Goal: Task Accomplishment & Management: Use online tool/utility

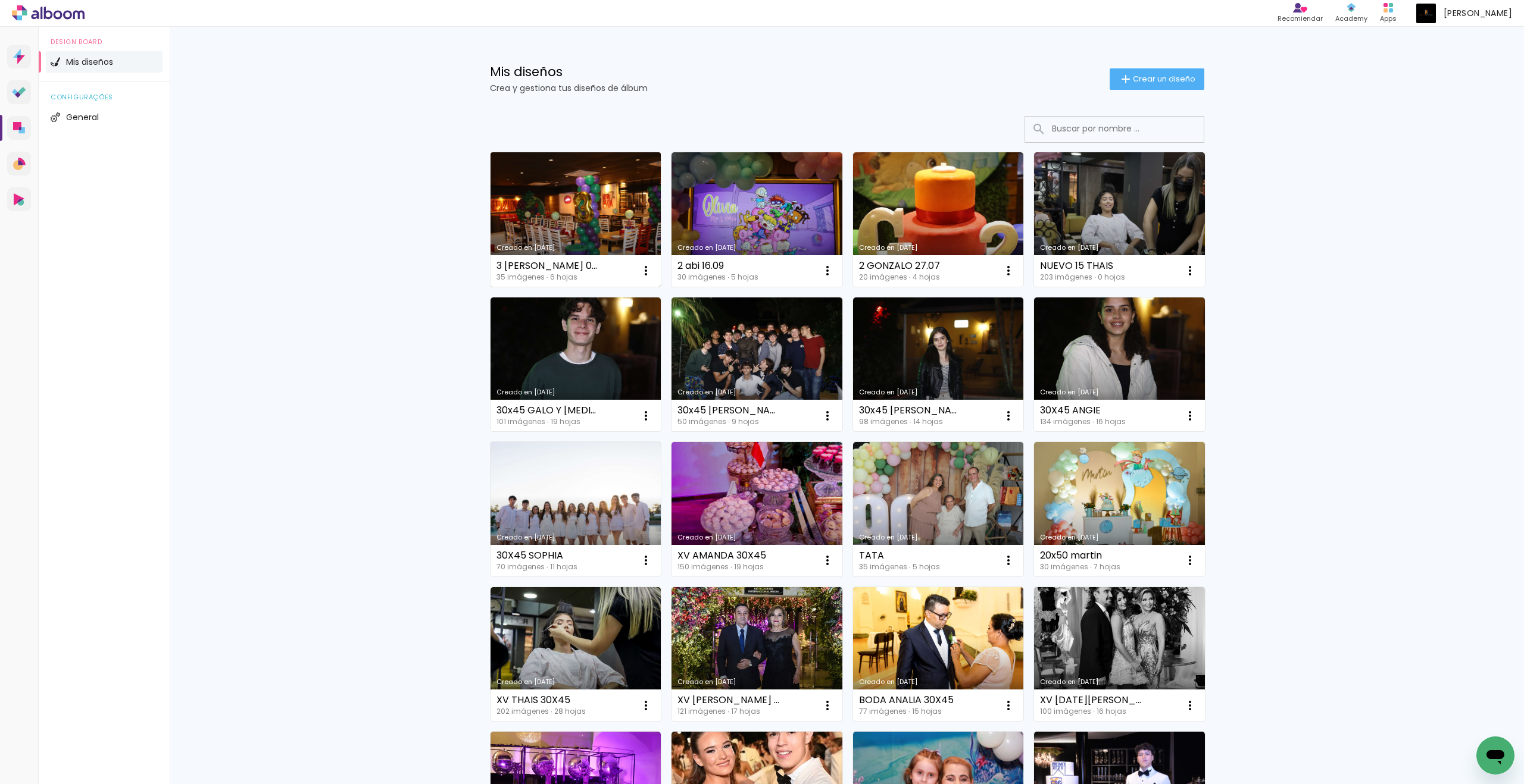
click at [562, 226] on link "Creado en [DATE]" at bounding box center [575, 220] width 171 height 135
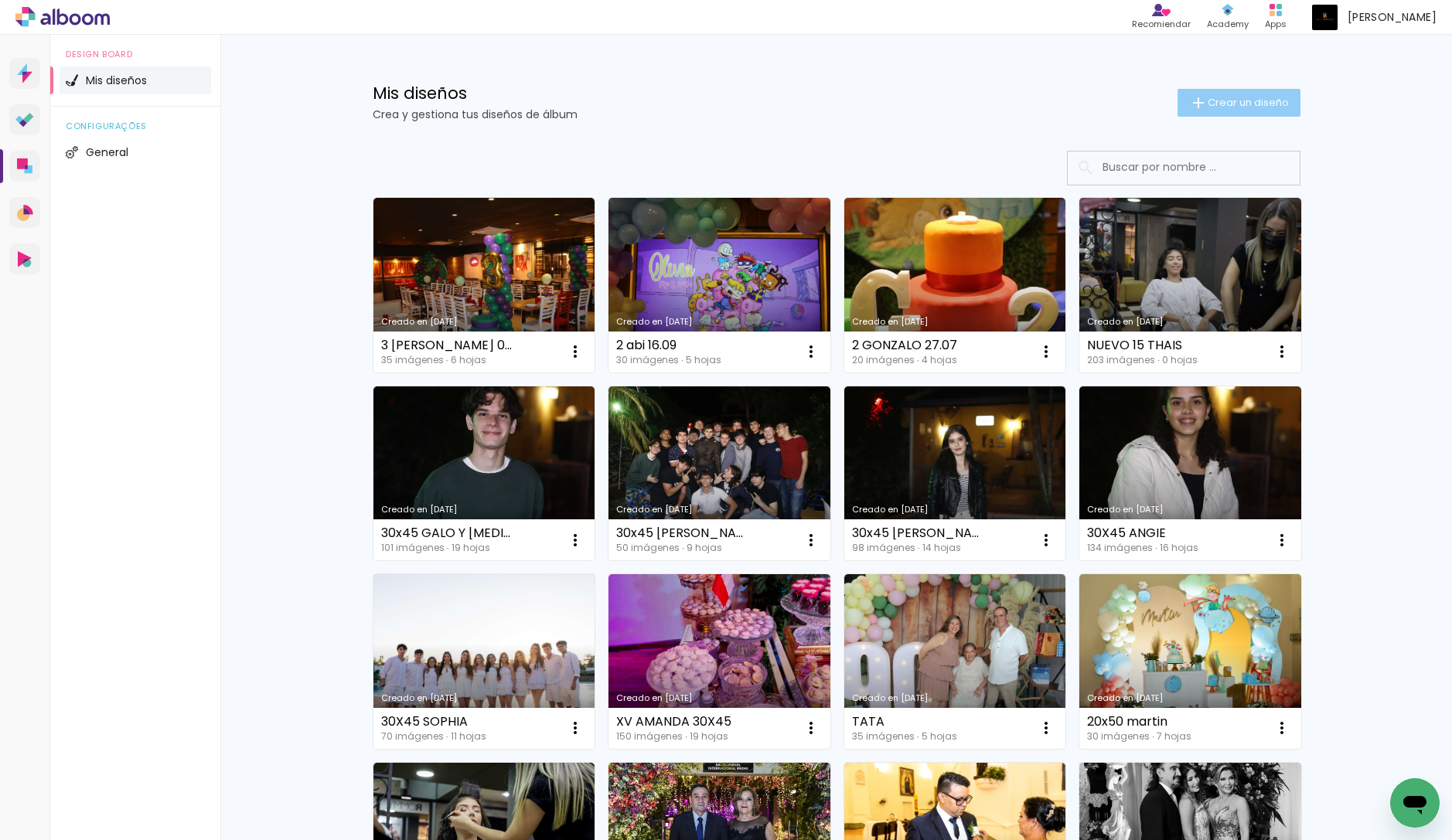
click at [1260, 104] on span "Crear un diseño" at bounding box center [1248, 102] width 81 height 10
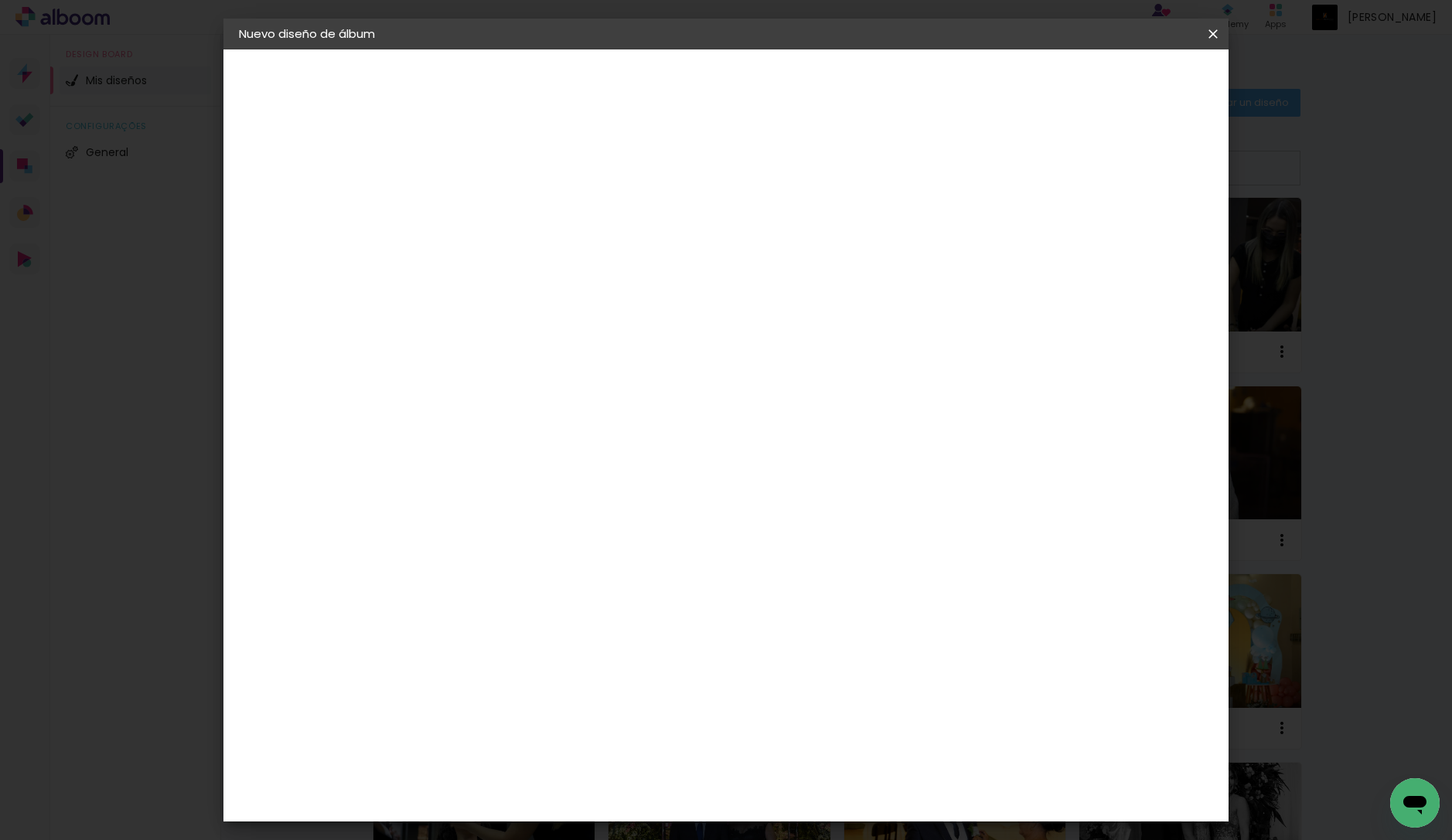
click at [492, 202] on input at bounding box center [492, 207] width 0 height 24
type input "ANA ARROYOS"
type paper-input "ANA ARROYOS"
click at [644, 91] on paper-button "Avanzar" at bounding box center [607, 81] width 74 height 26
click at [710, 231] on paper-item "Tamaño libre" at bounding box center [645, 234] width 131 height 34
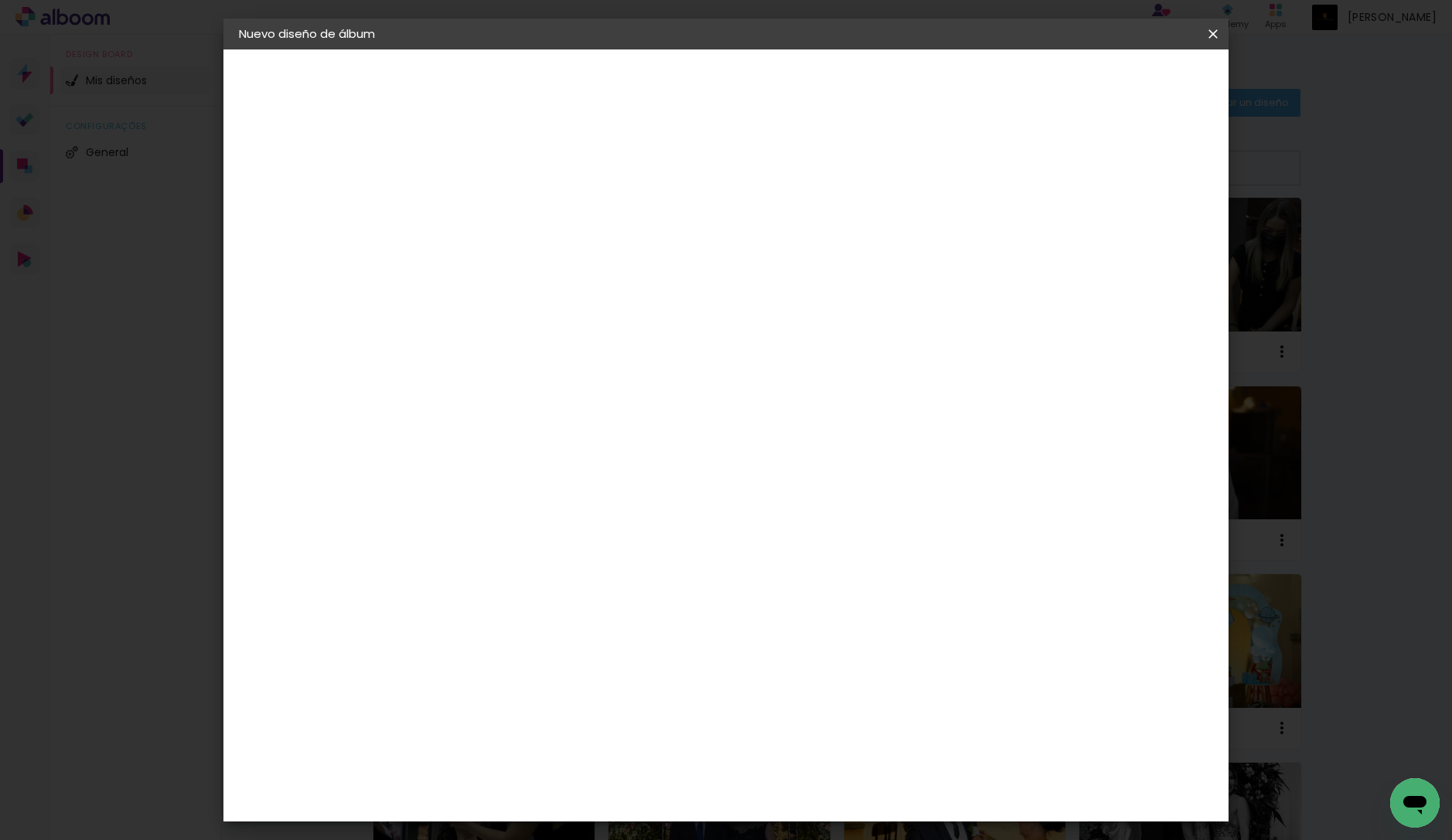
click at [0, 0] on slot "Avanzar" at bounding box center [0, 0] width 0 height 0
click at [1128, 78] on span "Empezar diseño" at bounding box center [1085, 82] width 86 height 11
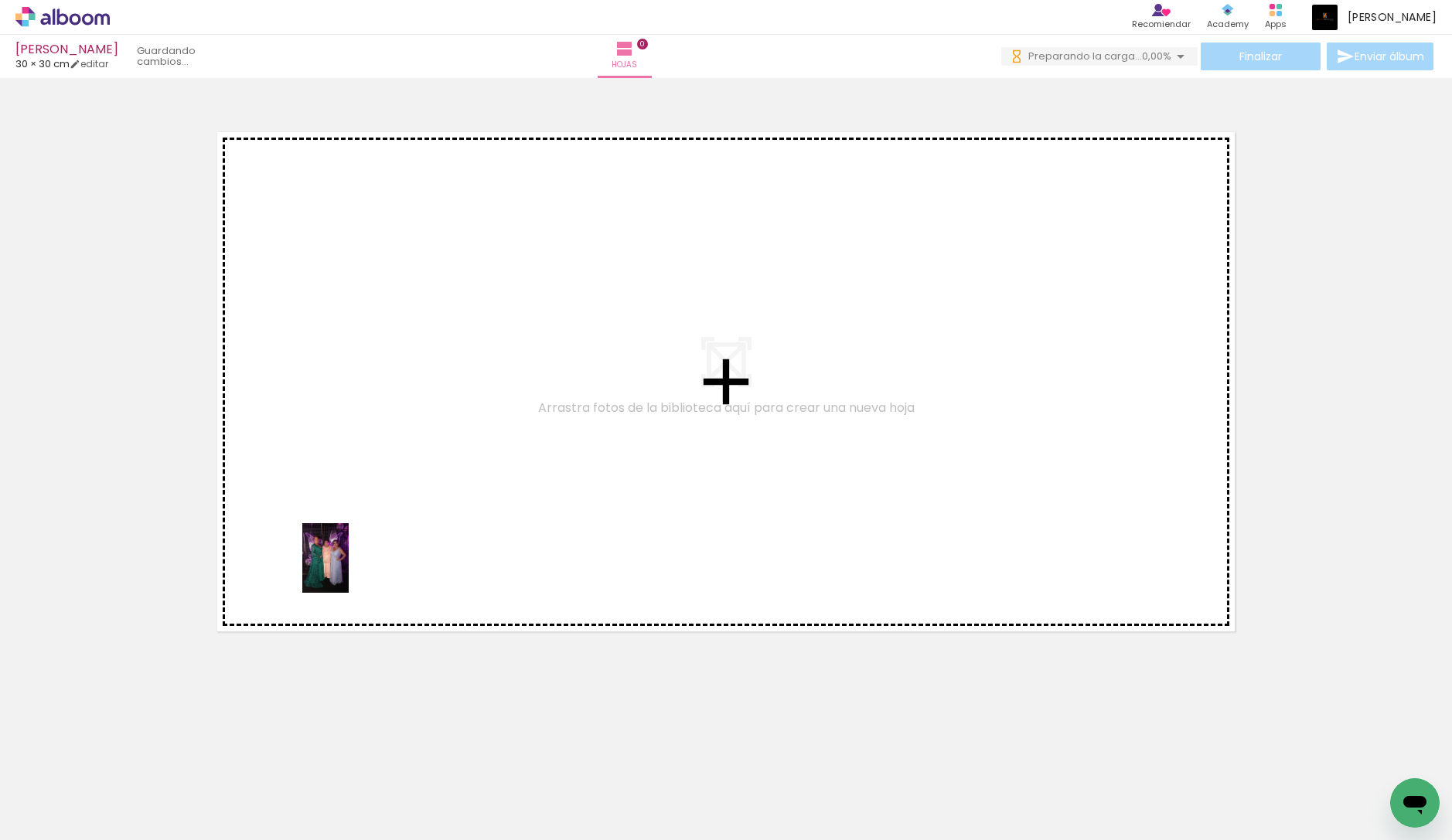
drag, startPoint x: 154, startPoint y: 808, endPoint x: 348, endPoint y: 570, distance: 307.1
click at [348, 570] on quentale-workspace at bounding box center [726, 420] width 1452 height 840
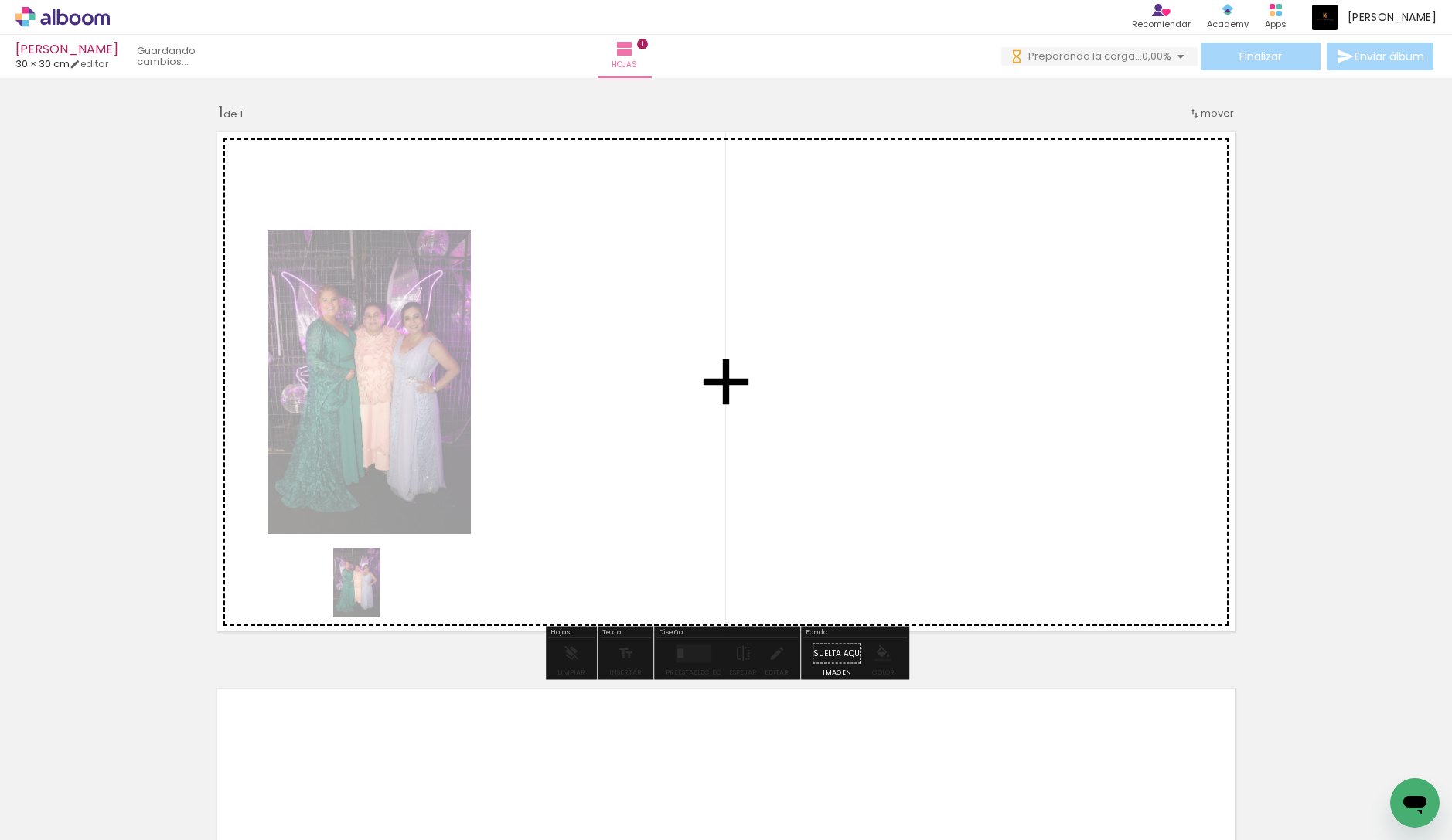
drag, startPoint x: 170, startPoint y: 790, endPoint x: 380, endPoint y: 595, distance: 286.6
click at [380, 595] on quentale-workspace at bounding box center [726, 420] width 1452 height 840
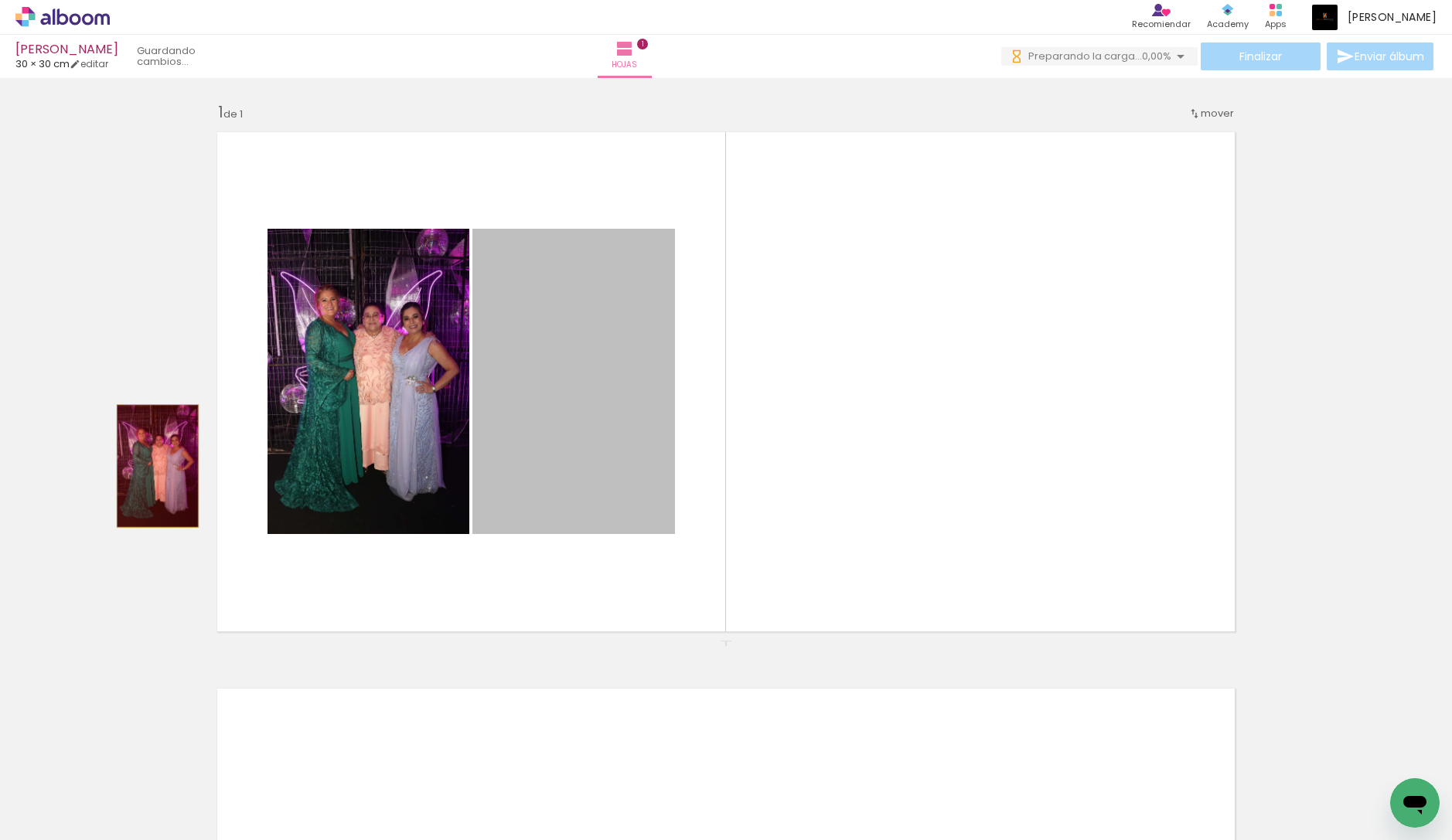
drag, startPoint x: 583, startPoint y: 437, endPoint x: 158, endPoint y: 466, distance: 426.0
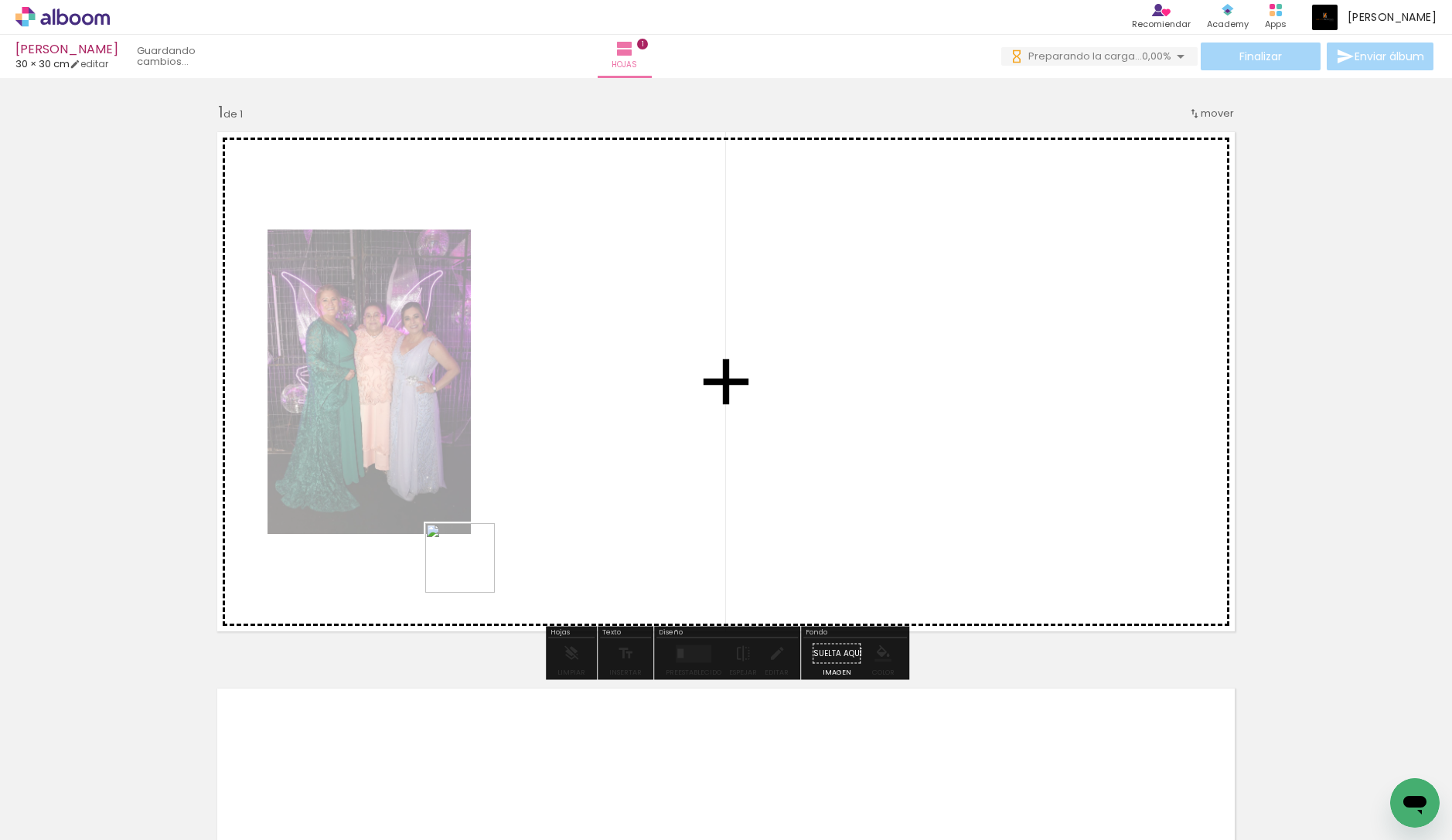
drag, startPoint x: 258, startPoint y: 788, endPoint x: 316, endPoint y: 744, distance: 72.8
click at [473, 566] on quentale-workspace at bounding box center [726, 420] width 1452 height 840
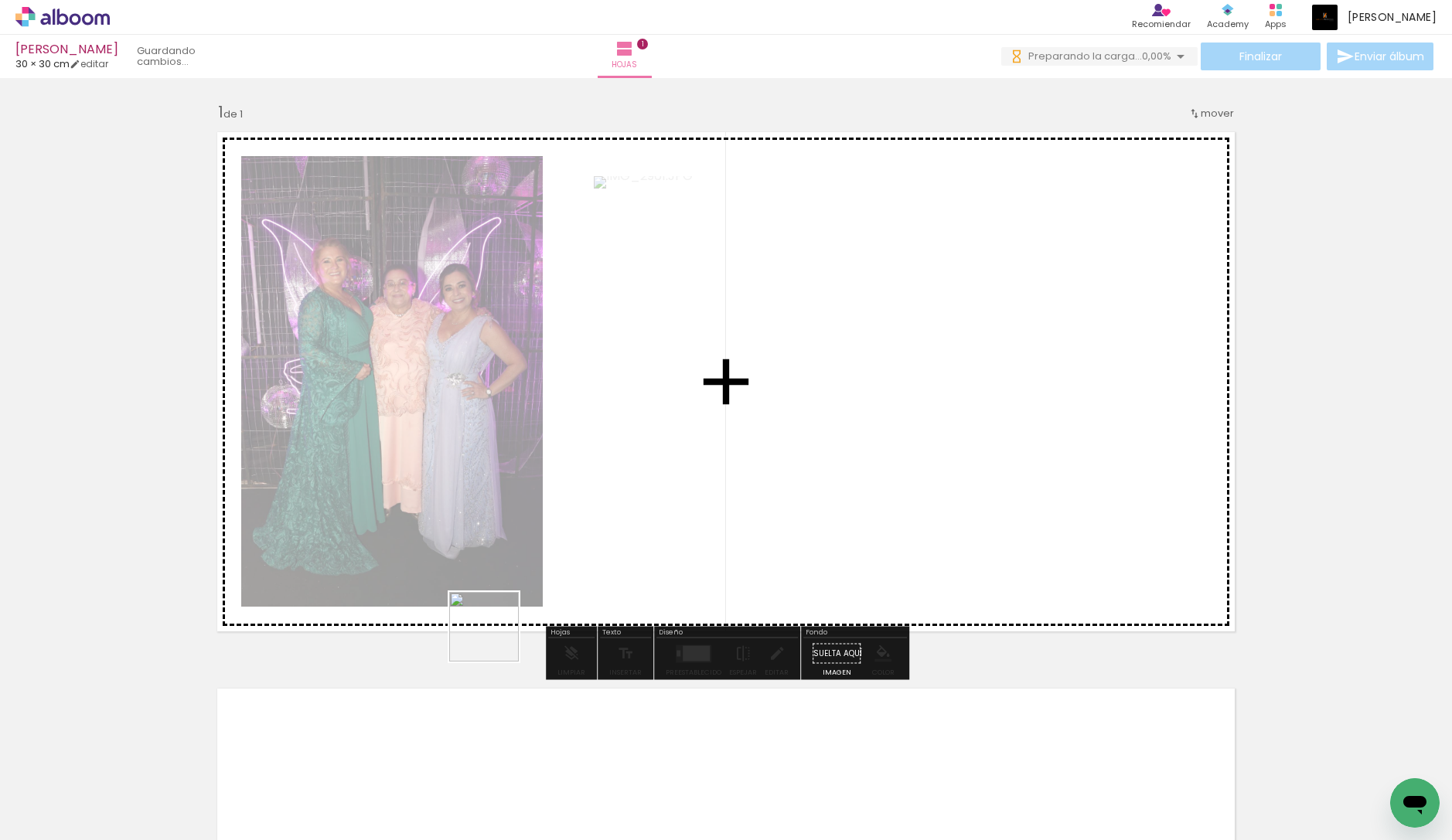
drag, startPoint x: 322, startPoint y: 773, endPoint x: 372, endPoint y: 784, distance: 51.2
click at [532, 596] on quentale-workspace at bounding box center [726, 420] width 1452 height 840
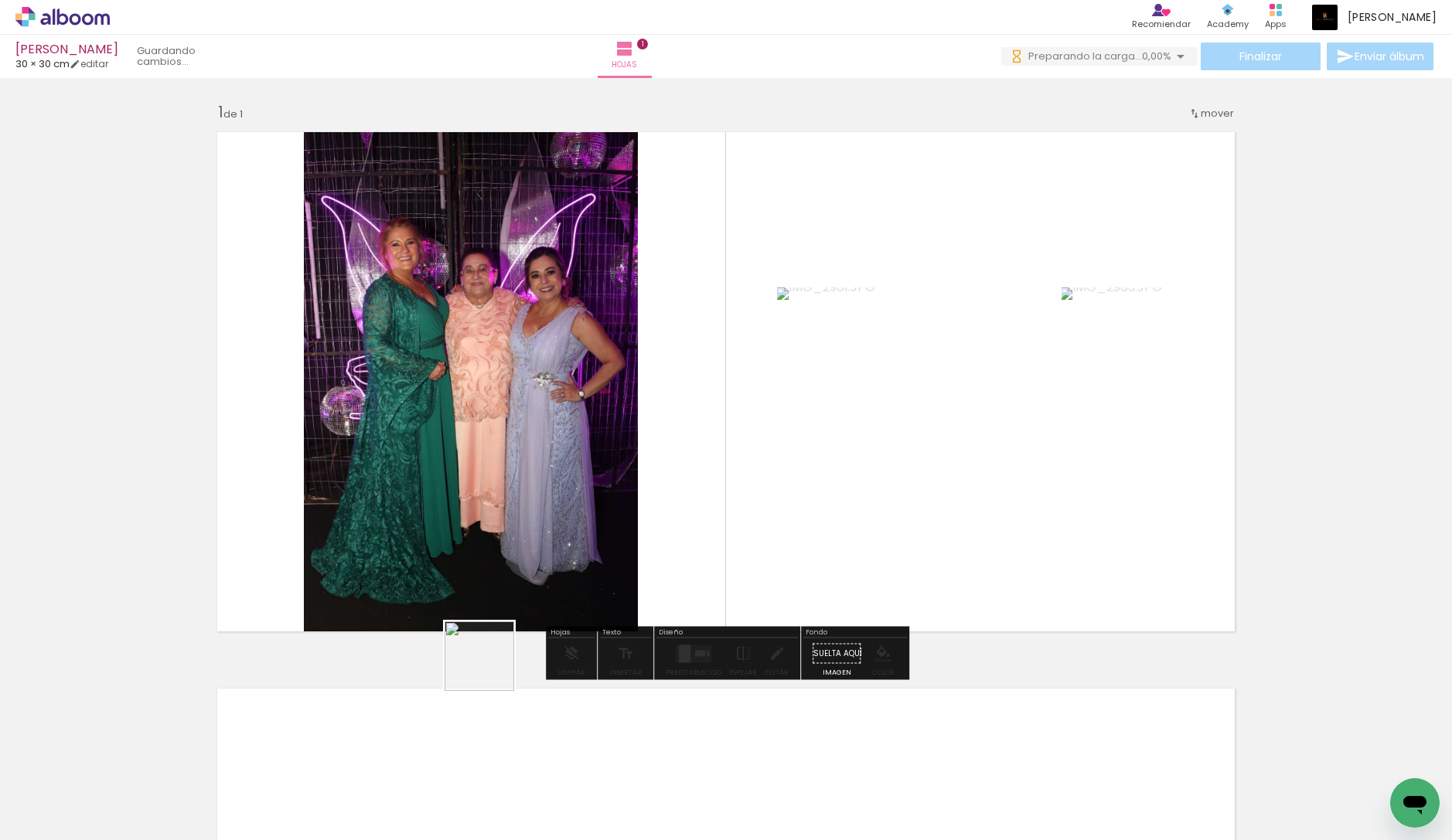
drag, startPoint x: 395, startPoint y: 794, endPoint x: 500, endPoint y: 767, distance: 108.4
click at [545, 587] on quentale-workspace at bounding box center [726, 420] width 1452 height 840
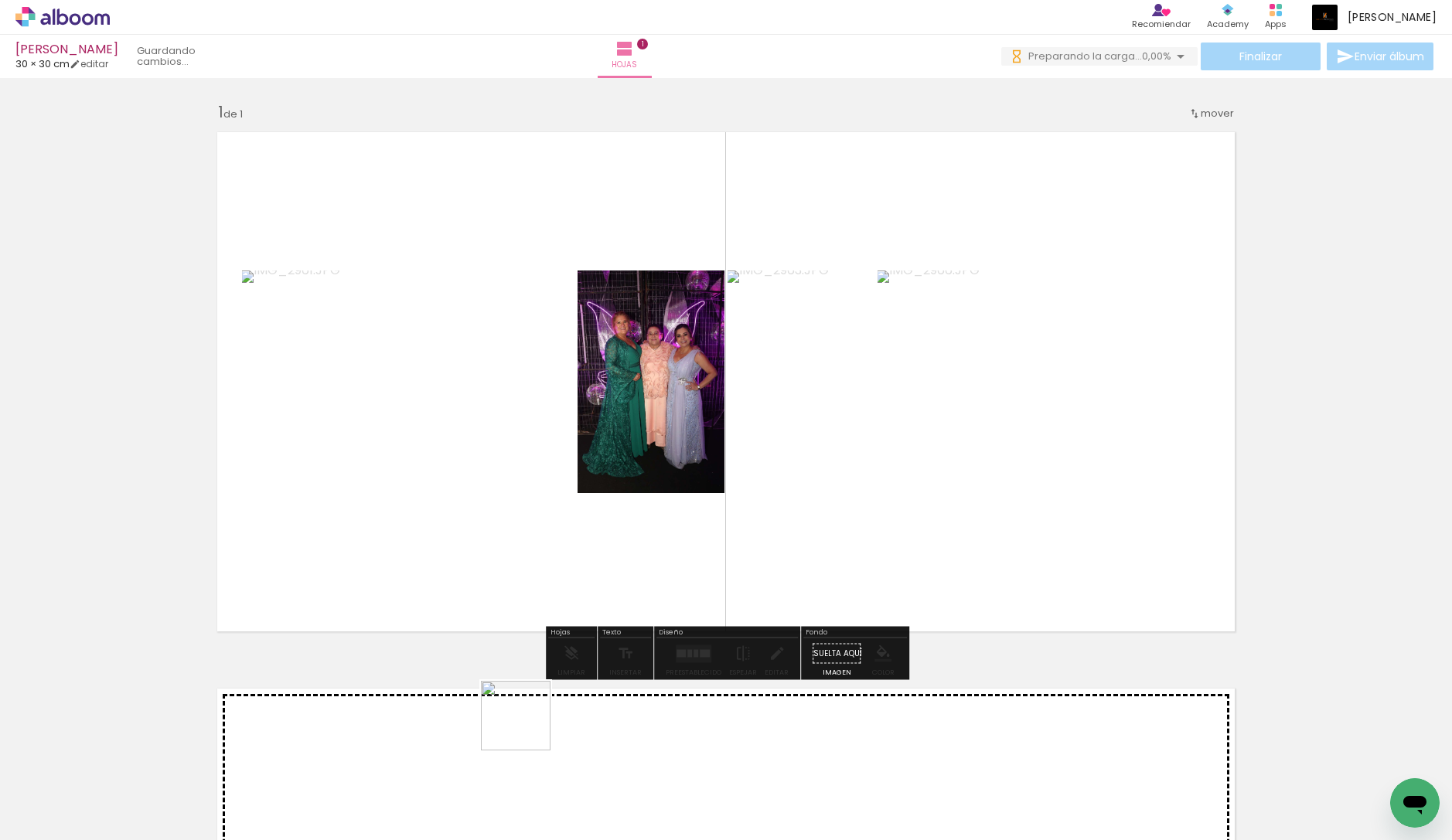
drag, startPoint x: 488, startPoint y: 784, endPoint x: 577, endPoint y: 545, distance: 255.0
click at [577, 545] on quentale-workspace at bounding box center [726, 420] width 1452 height 840
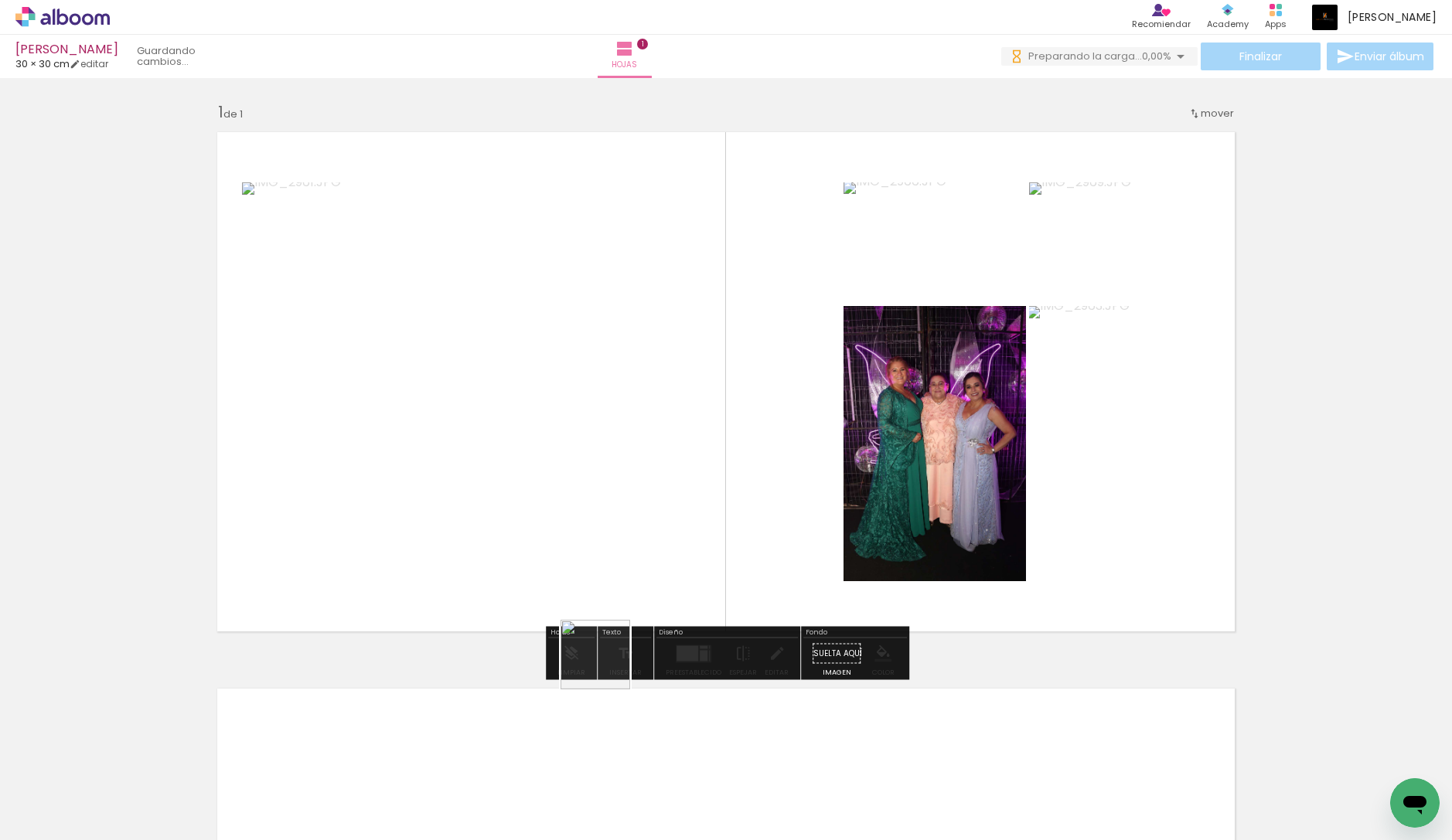
drag, startPoint x: 573, startPoint y: 794, endPoint x: 622, endPoint y: 534, distance: 264.6
click at [620, 531] on quentale-workspace at bounding box center [726, 420] width 1452 height 840
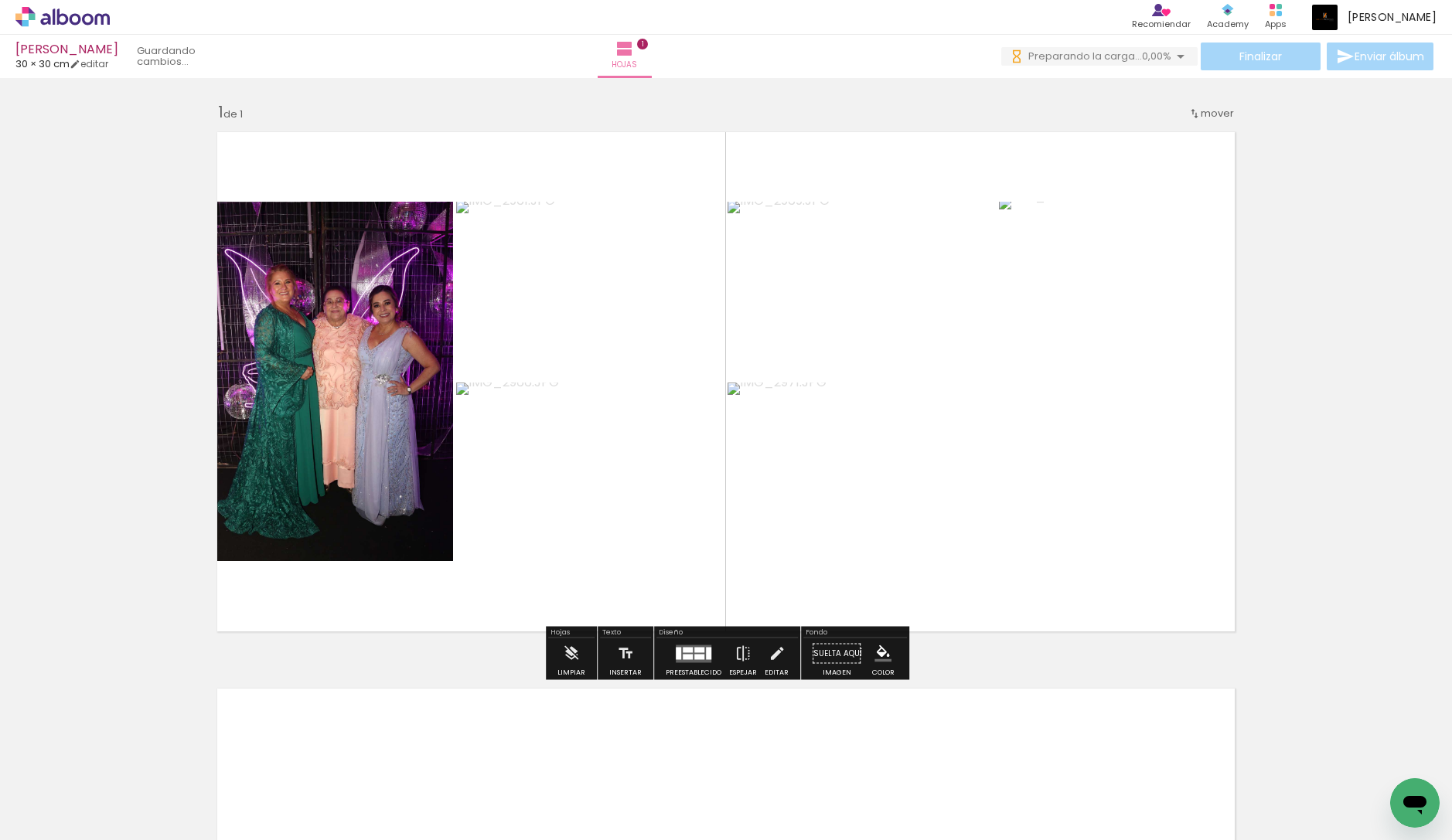
click at [1322, 617] on div "Insertar hoja 1 de 1" at bounding box center [726, 640] width 1452 height 1114
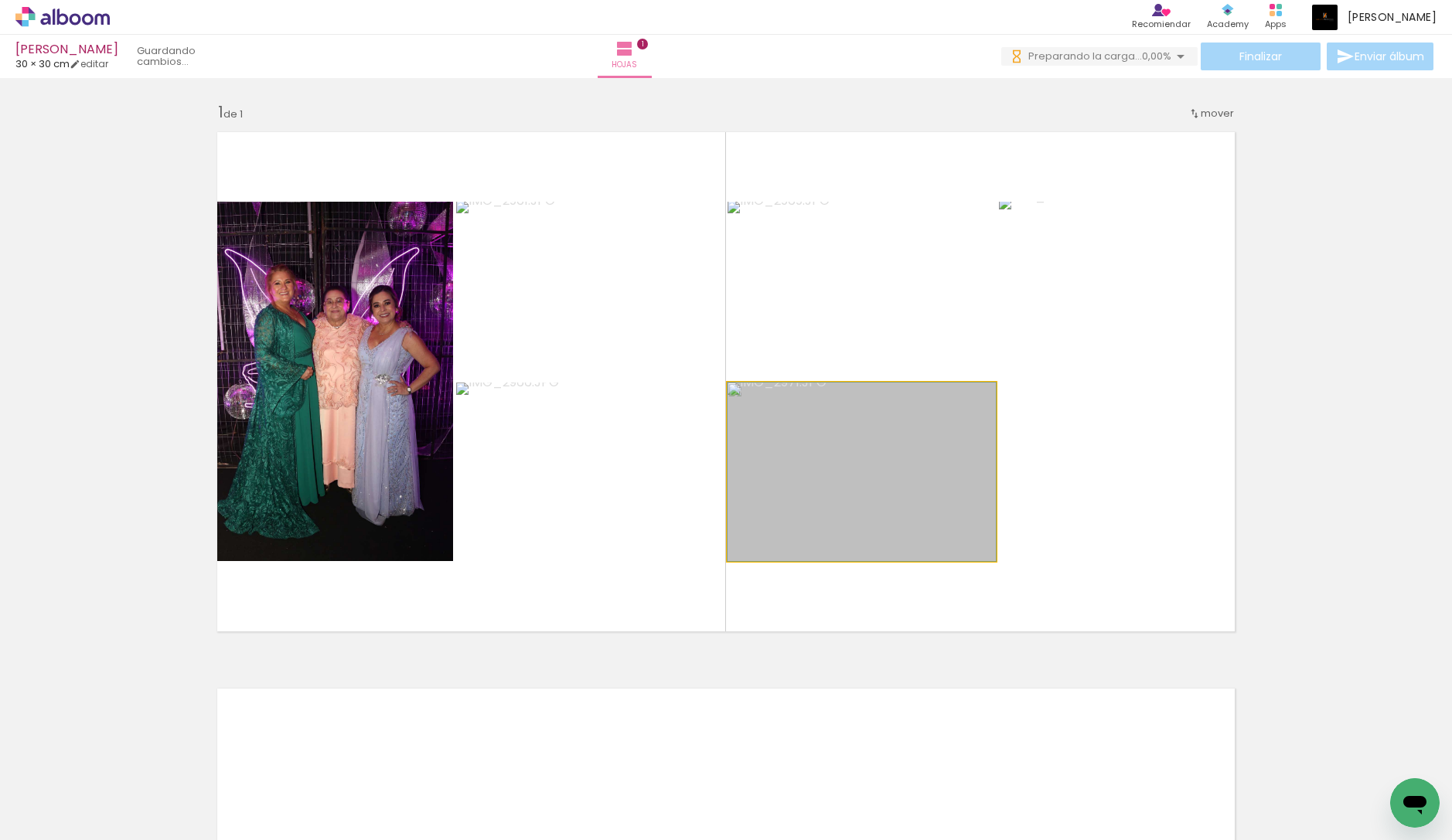
drag, startPoint x: 902, startPoint y: 463, endPoint x: 919, endPoint y: 459, distance: 17.5
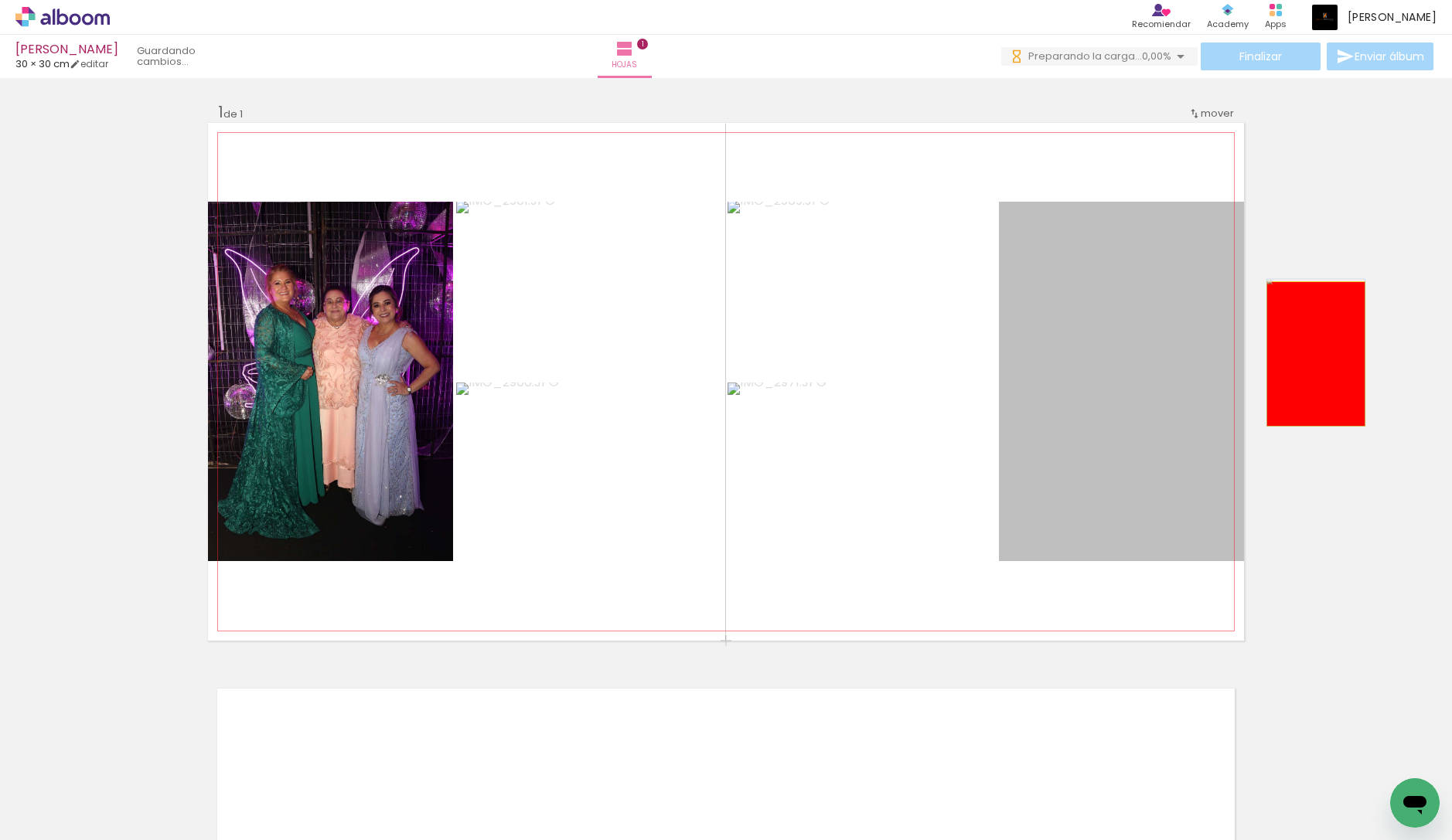
drag, startPoint x: 1125, startPoint y: 359, endPoint x: 1316, endPoint y: 354, distance: 191.1
click at [1316, 354] on div "Insertar hoja 1 de 1" at bounding box center [726, 640] width 1452 height 1114
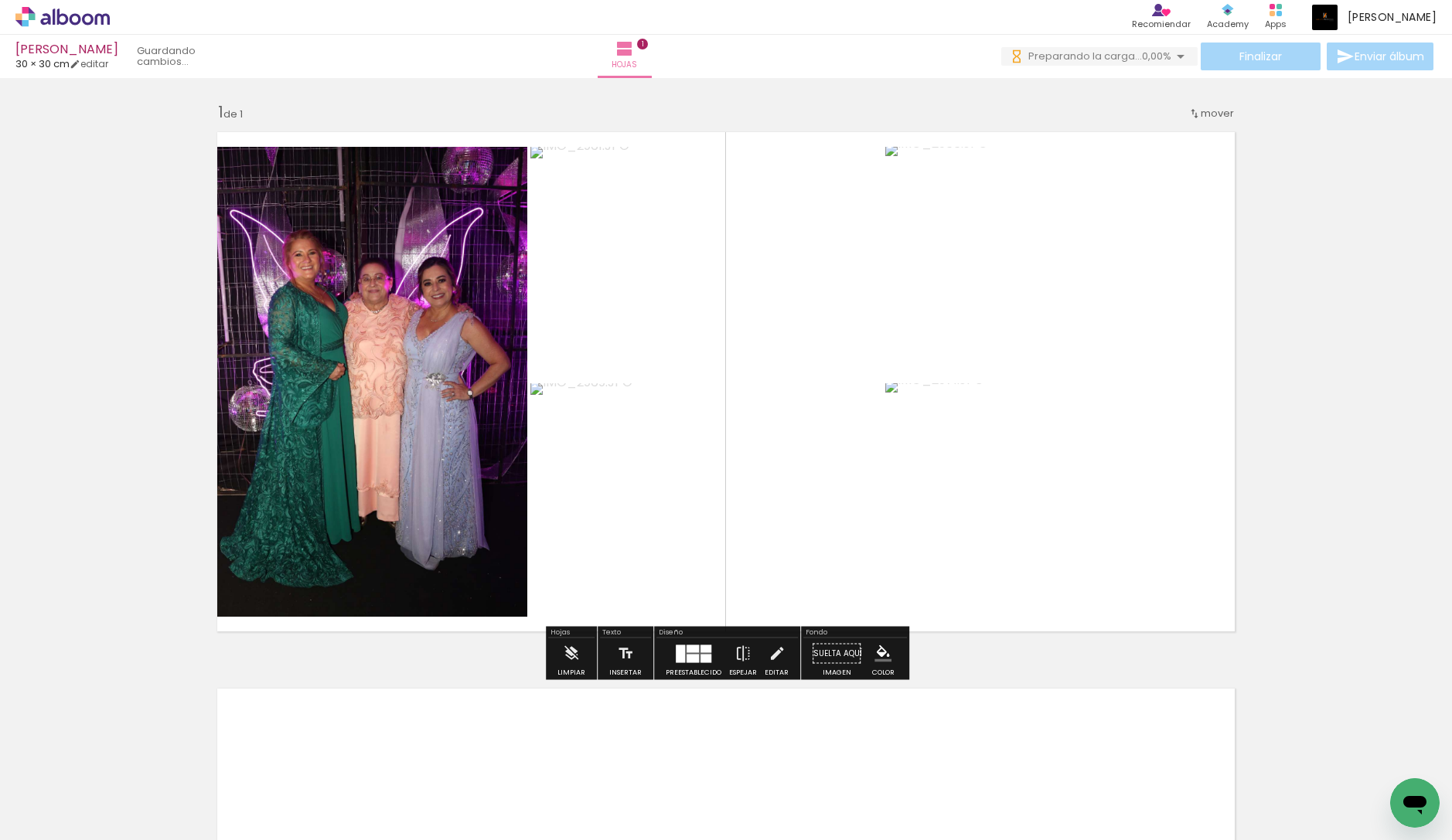
click at [287, 765] on paper-icon-button at bounding box center [277, 757] width 19 height 19
click at [1248, 72] on div "ANA ARROYOS 30 × 30 cm editar Hojas 1 Finalizar Enviar álbum" at bounding box center [726, 39] width 1452 height 78
click at [1266, 57] on div "Finalizar Enviar álbum" at bounding box center [1219, 57] width 435 height 28
click at [1342, 165] on div "Insertar hoja 1 de 1" at bounding box center [726, 640] width 1452 height 1114
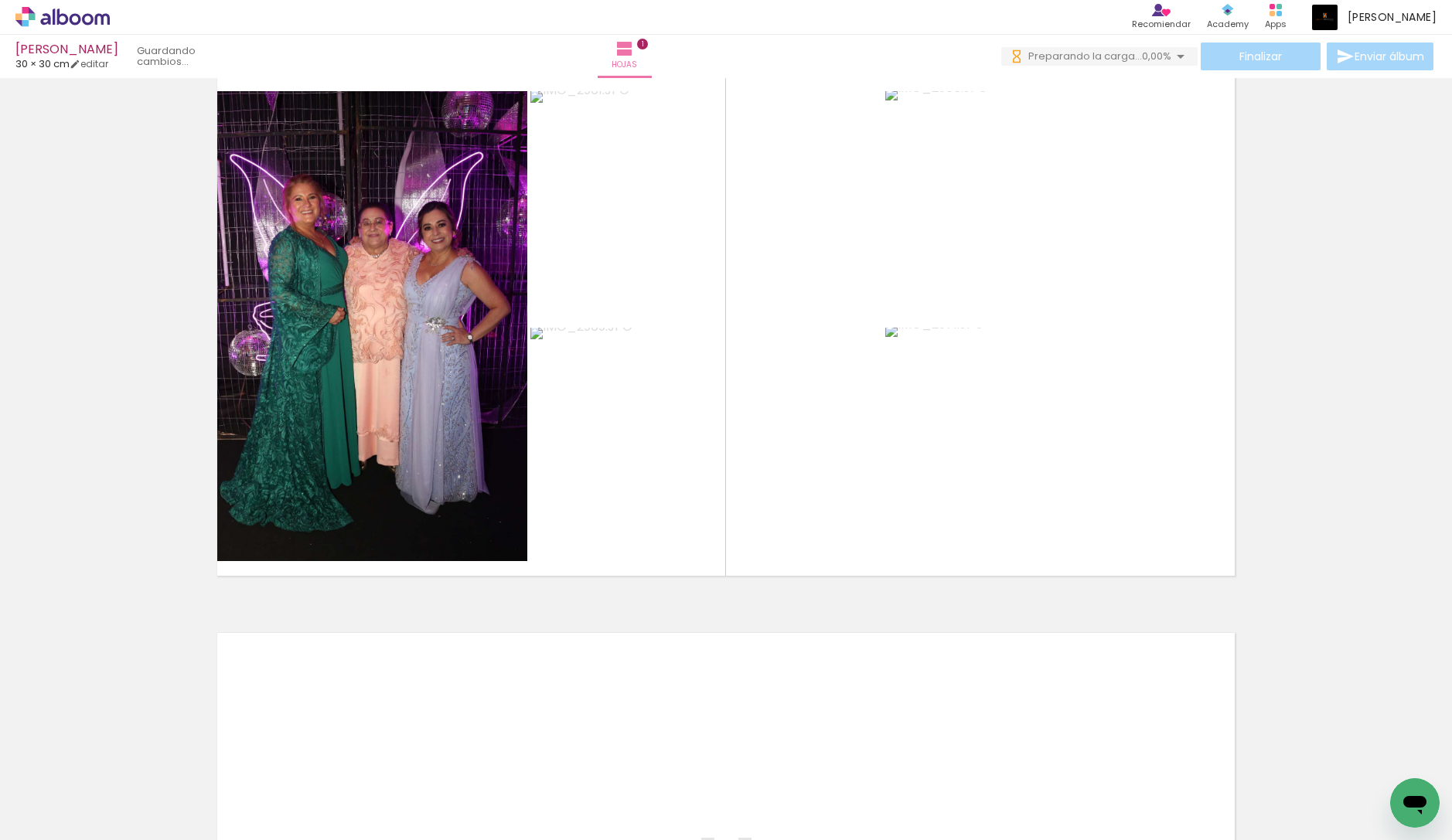
scroll to position [139, 0]
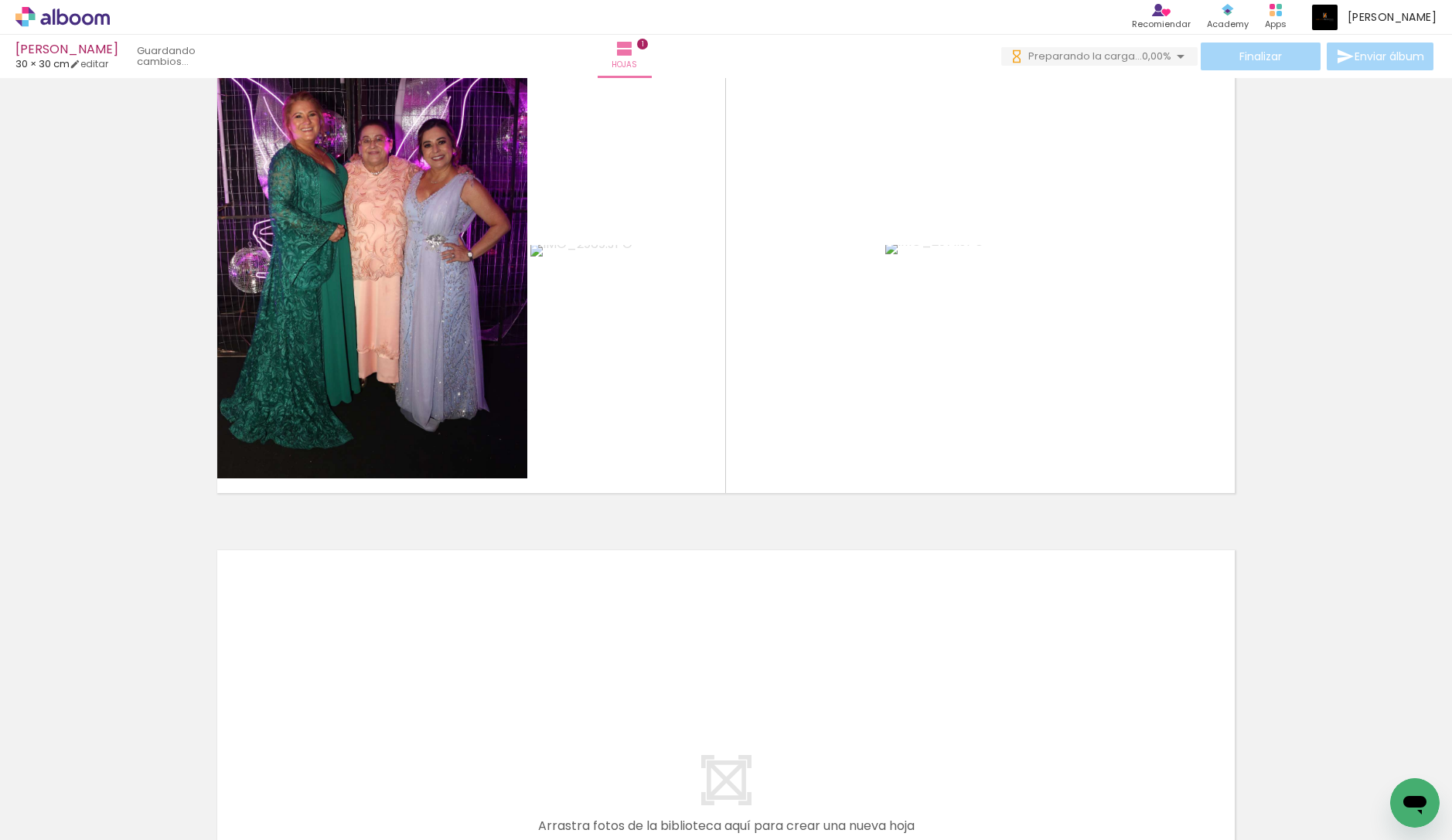
click at [1342, 165] on div "Insertar hoja 1 de 1" at bounding box center [726, 502] width 1452 height 1114
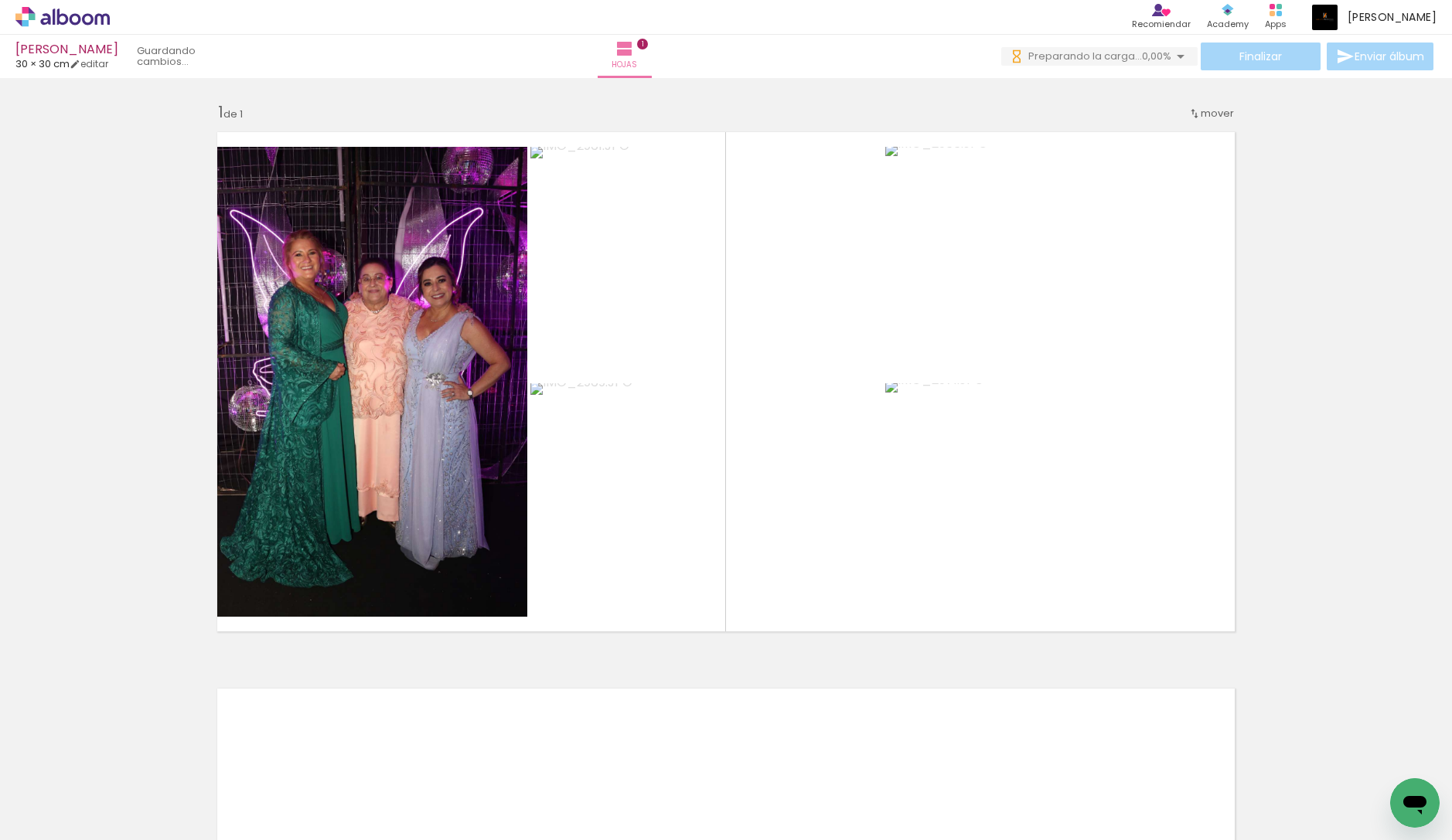
click at [1342, 165] on div "Insertar hoja 1 de 1" at bounding box center [726, 640] width 1452 height 1114
click at [1153, 58] on span "20,00%" at bounding box center [1153, 56] width 36 height 15
click at [1127, 57] on span "Cargando..." at bounding box center [1105, 56] width 59 height 15
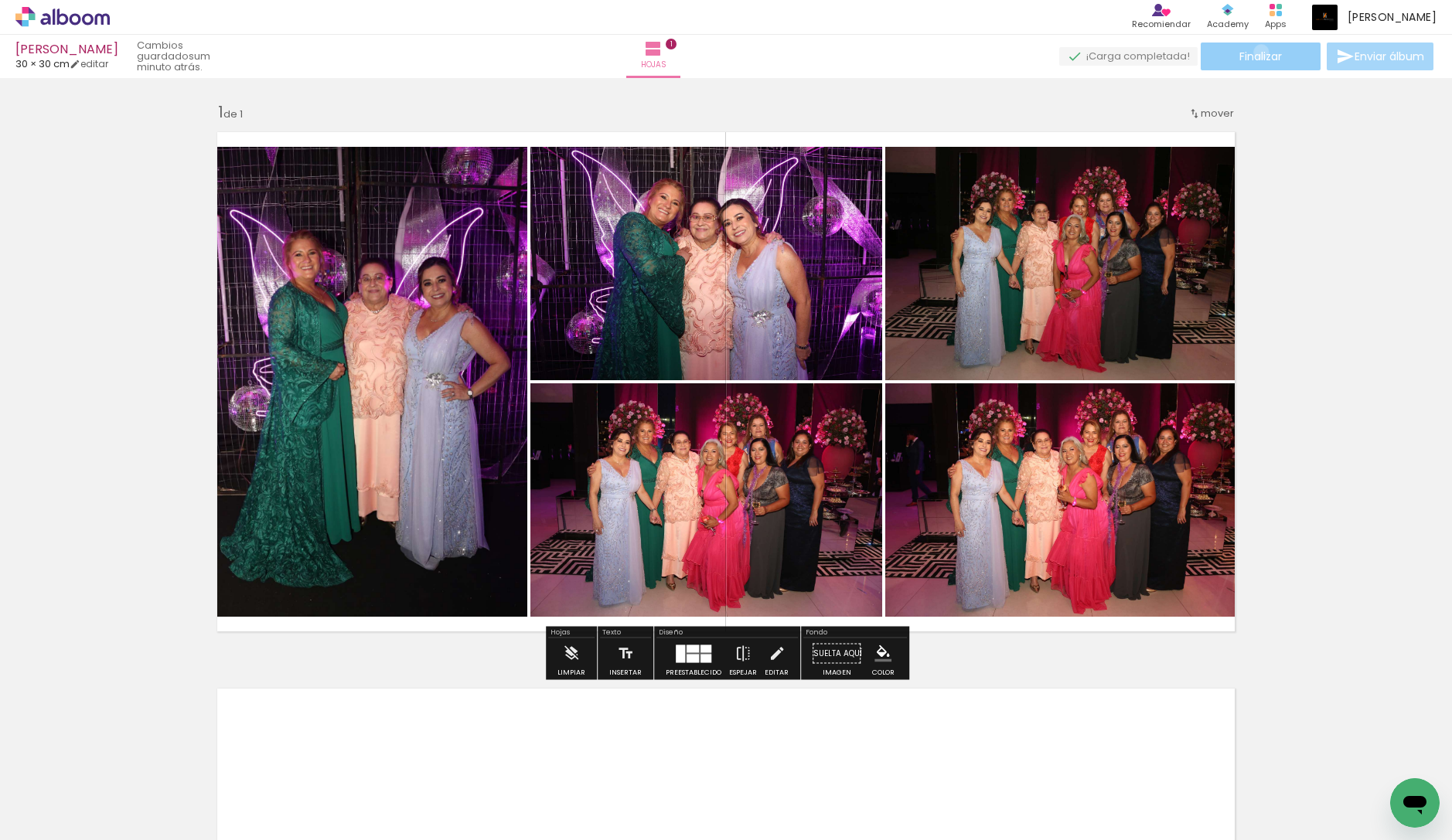
click at [1256, 52] on span "Finalizar" at bounding box center [1260, 57] width 43 height 11
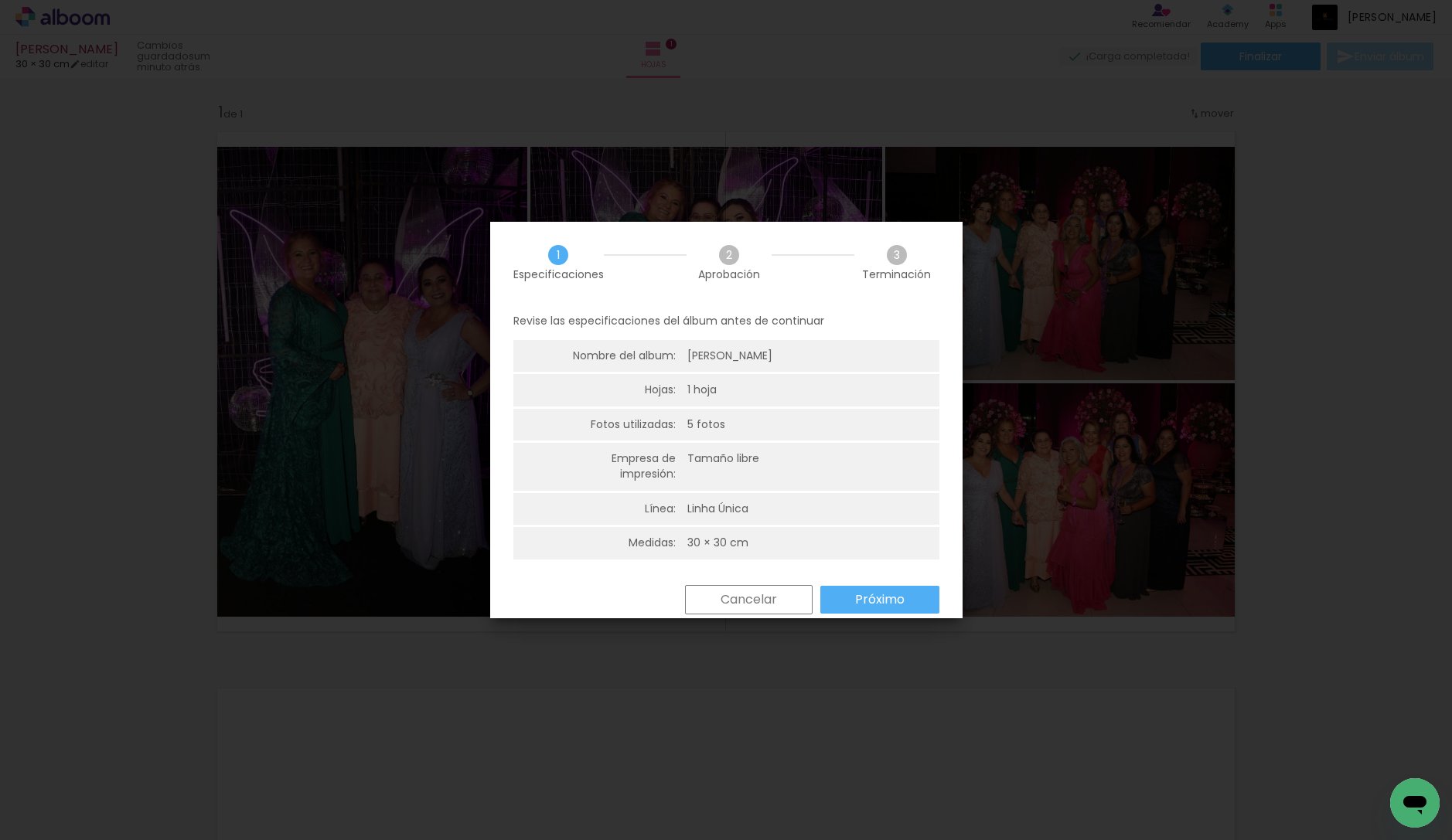
click at [906, 607] on paper-button "Próximo" at bounding box center [879, 600] width 119 height 28
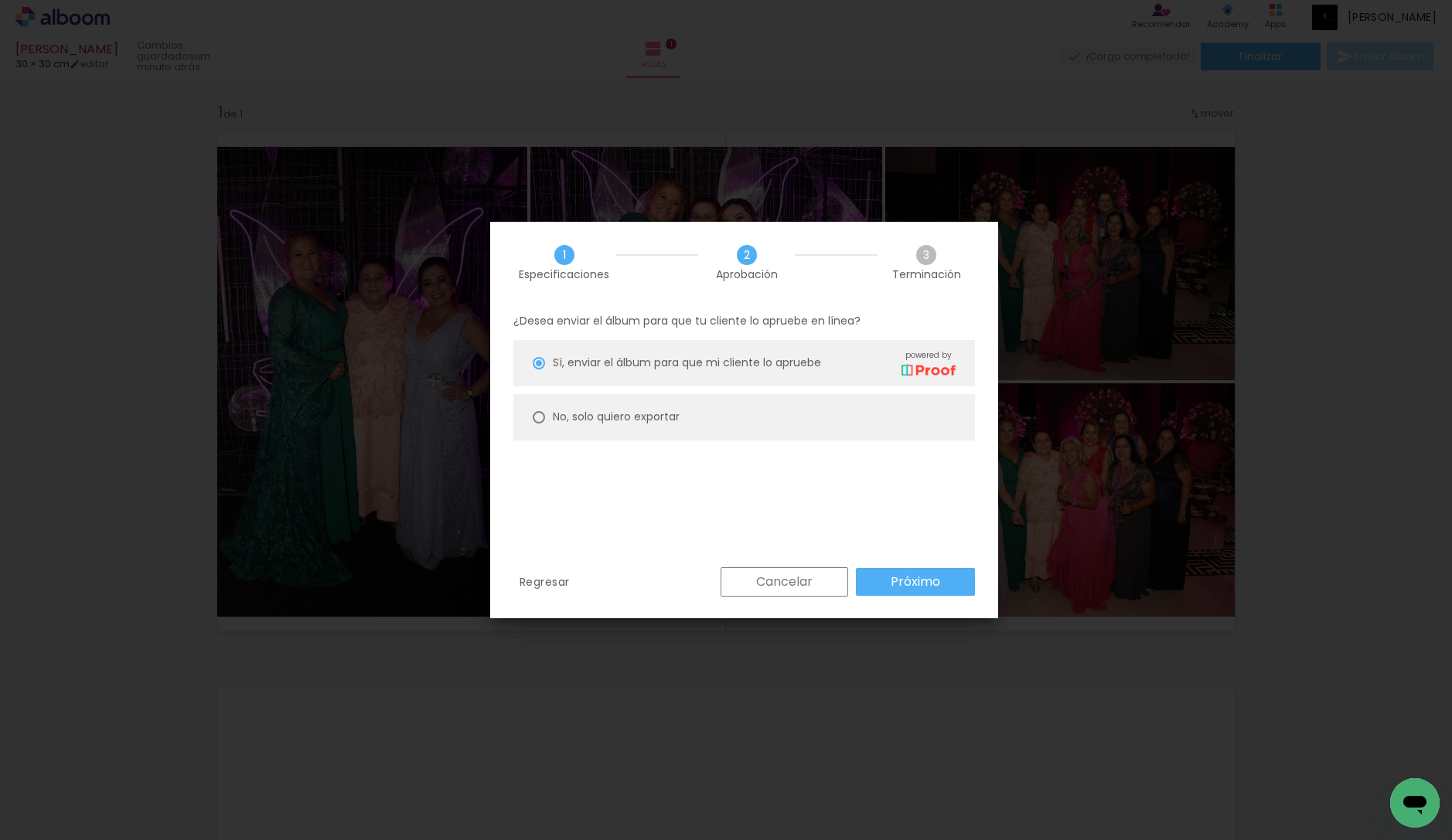
click at [0, 0] on slot "No, solo quiero exportar" at bounding box center [0, 0] width 0 height 0
type paper-radio-button "on"
click at [906, 596] on div "Regresar Cancelar Próximo" at bounding box center [743, 594] width 508 height 53
click at [0, 0] on slot "Próximo" at bounding box center [0, 0] width 0 height 0
type input "Alta, 300 DPI"
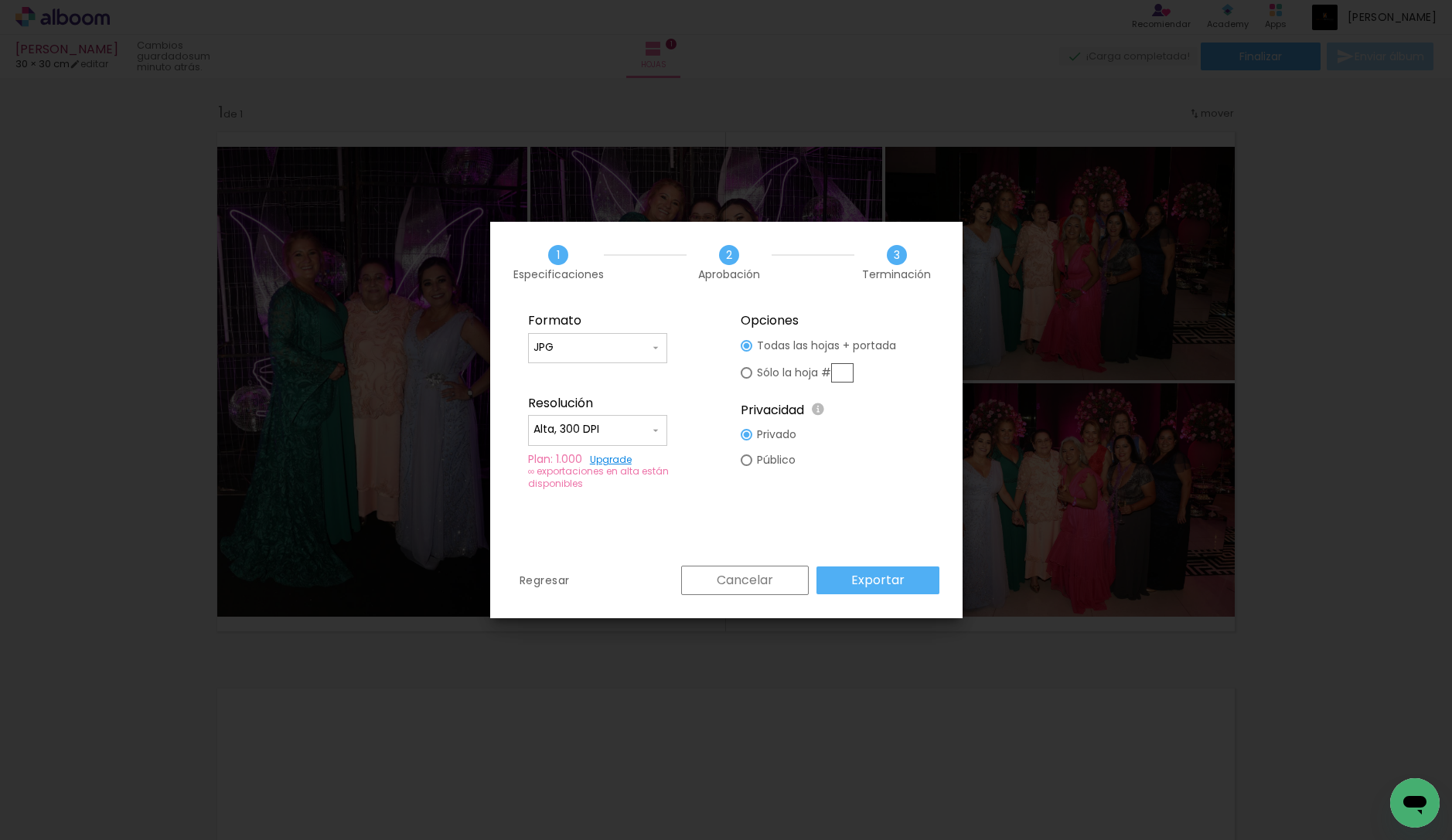
click at [633, 352] on input "JPG" at bounding box center [591, 347] width 116 height 16
click at [598, 381] on paper-item "PDF" at bounding box center [597, 377] width 140 height 31
click at [601, 365] on fieldset "Formato JPG PDF Resolución Alta, 300 DPI Baja Plan: 1.000 Upgrade ∞ exportacion…" at bounding box center [620, 400] width 211 height 196
click at [595, 345] on input "PDF" at bounding box center [591, 347] width 116 height 16
click at [576, 358] on paper-item "JPG" at bounding box center [597, 346] width 140 height 31
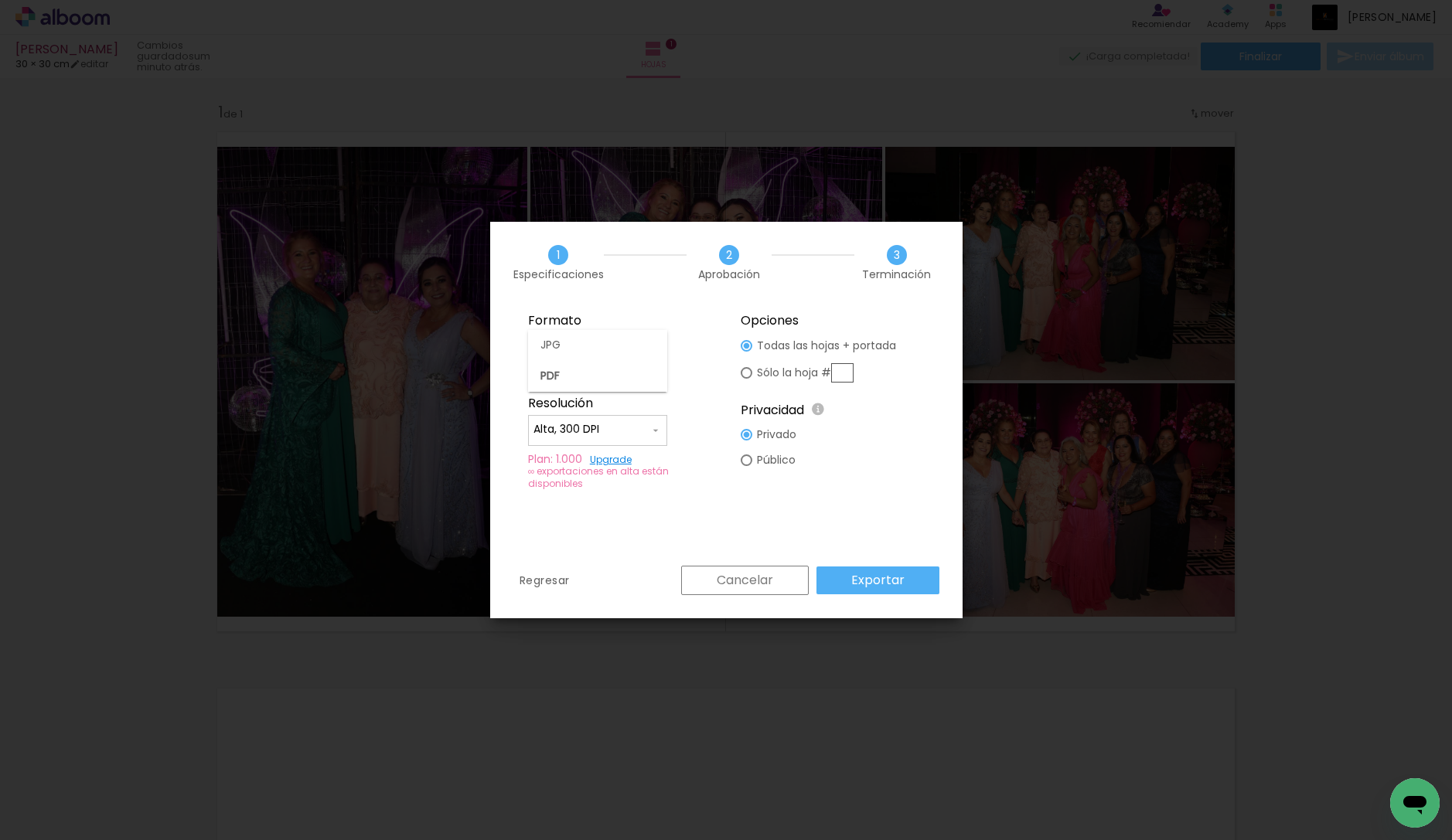
type input "JPG"
click at [0, 0] on slot "Exportar" at bounding box center [0, 0] width 0 height 0
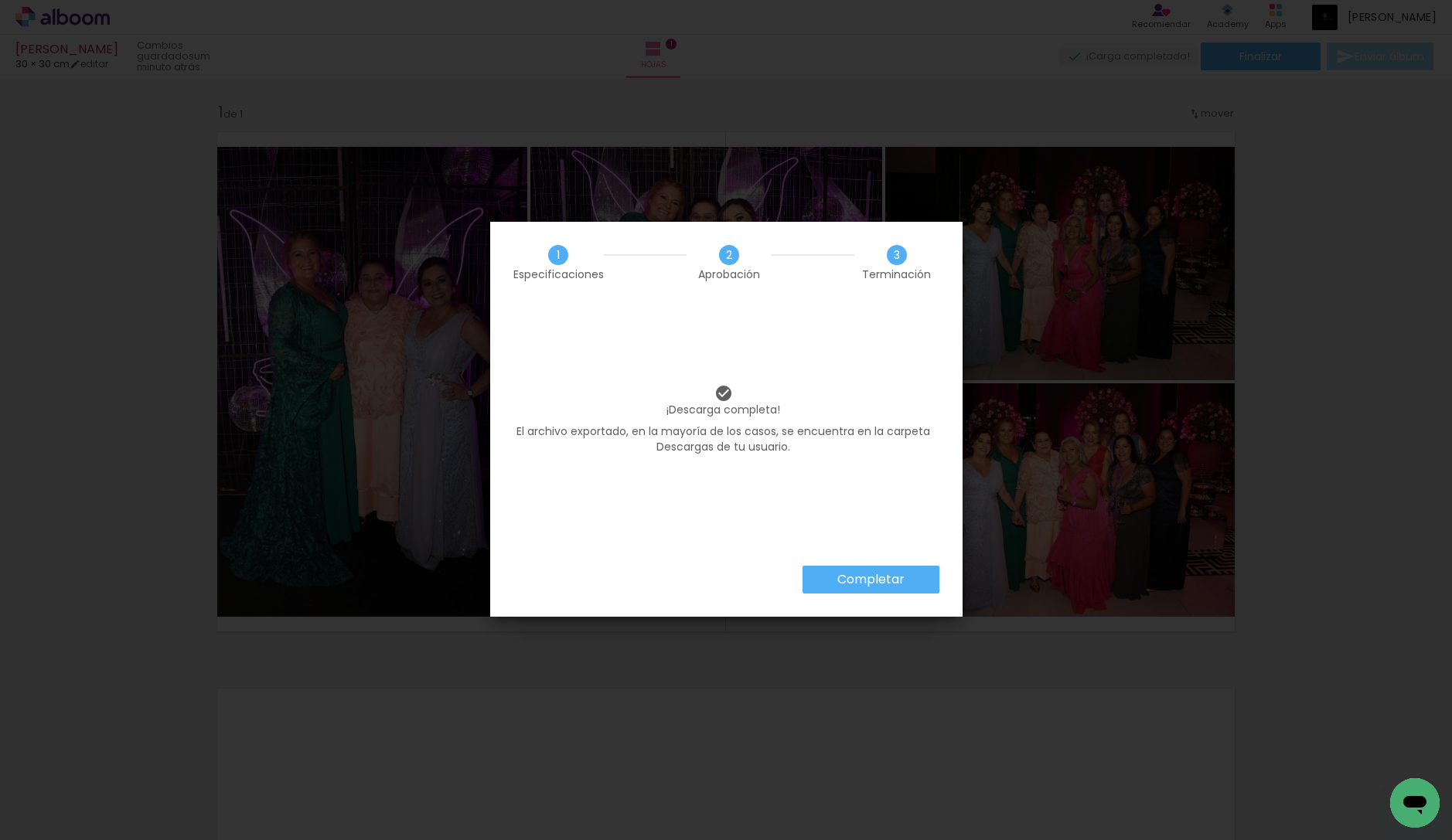
click at [0, 0] on slot "Completar" at bounding box center [0, 0] width 0 height 0
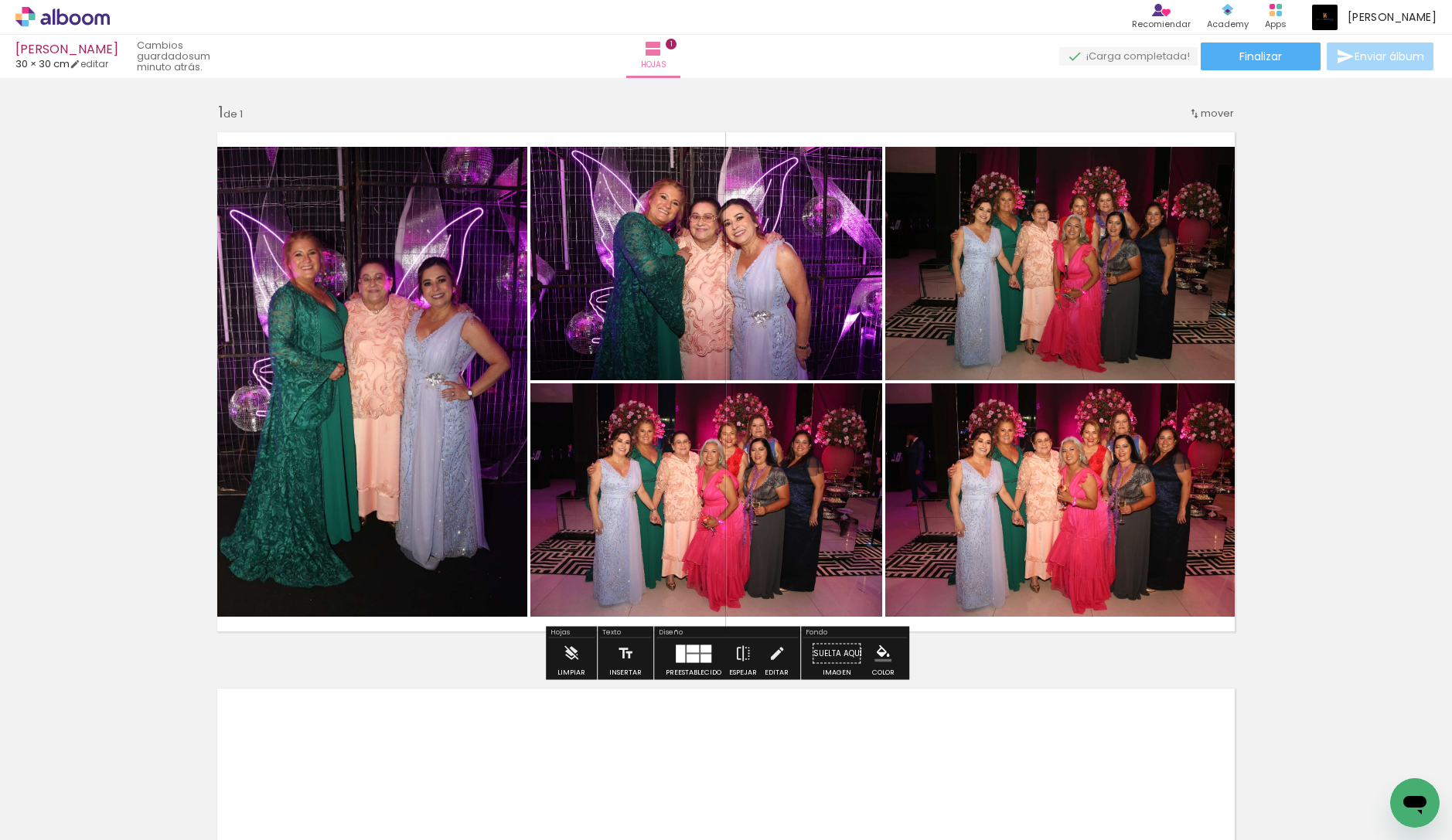
click at [29, 12] on icon at bounding box center [32, 11] width 7 height 7
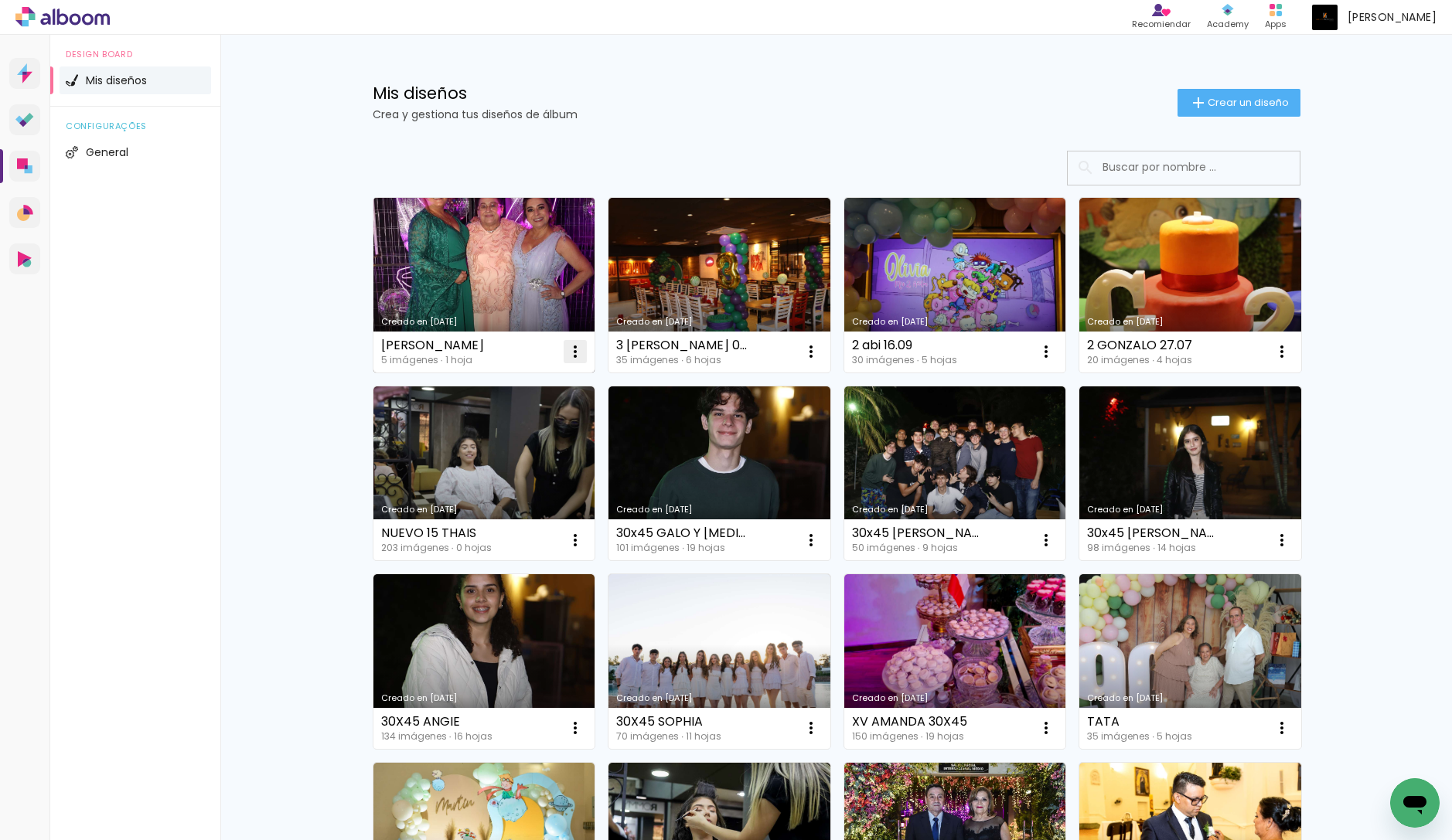
click at [567, 353] on iron-icon at bounding box center [575, 352] width 18 height 18
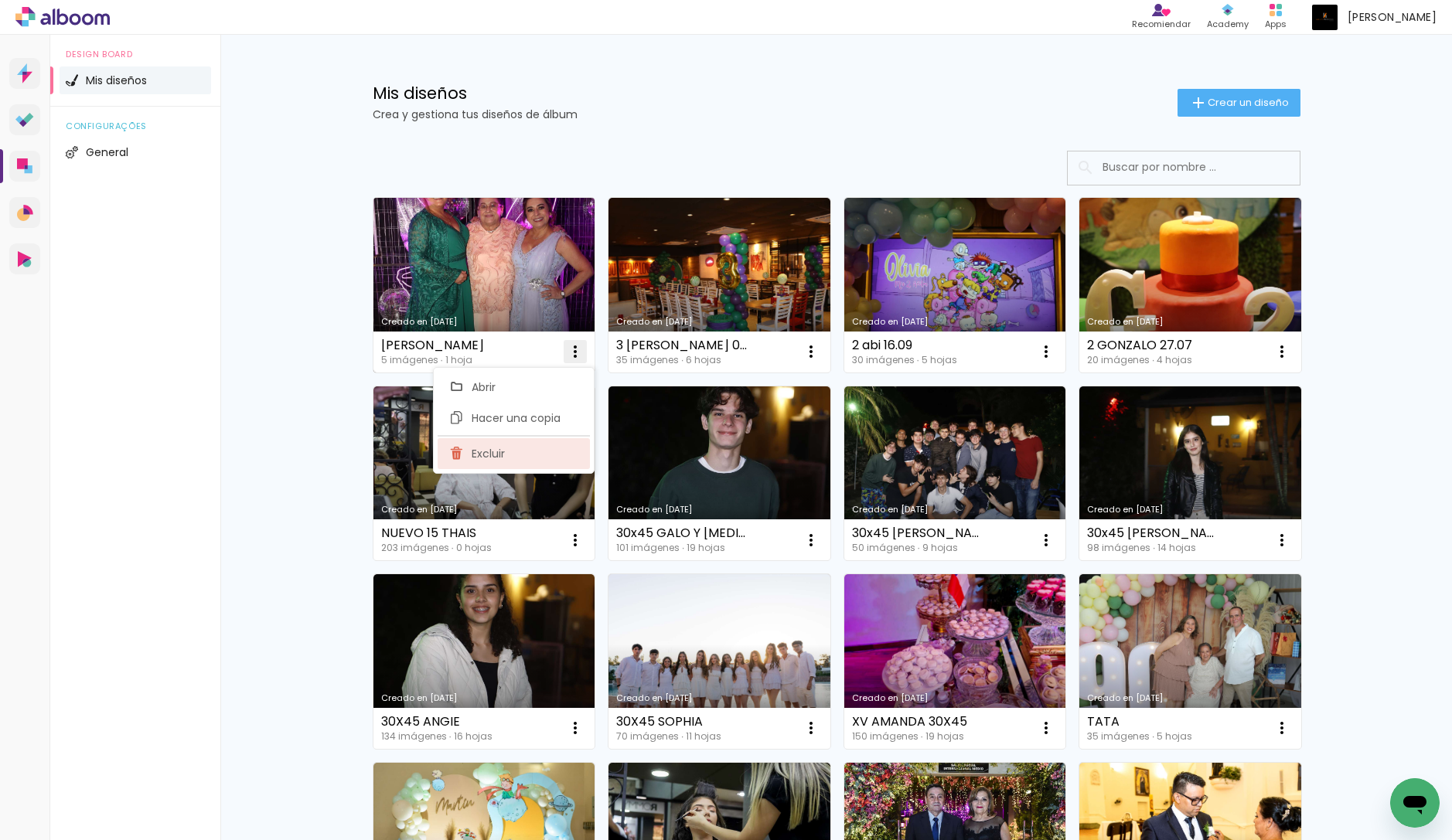
click at [557, 443] on paper-item "Excluir" at bounding box center [513, 454] width 152 height 31
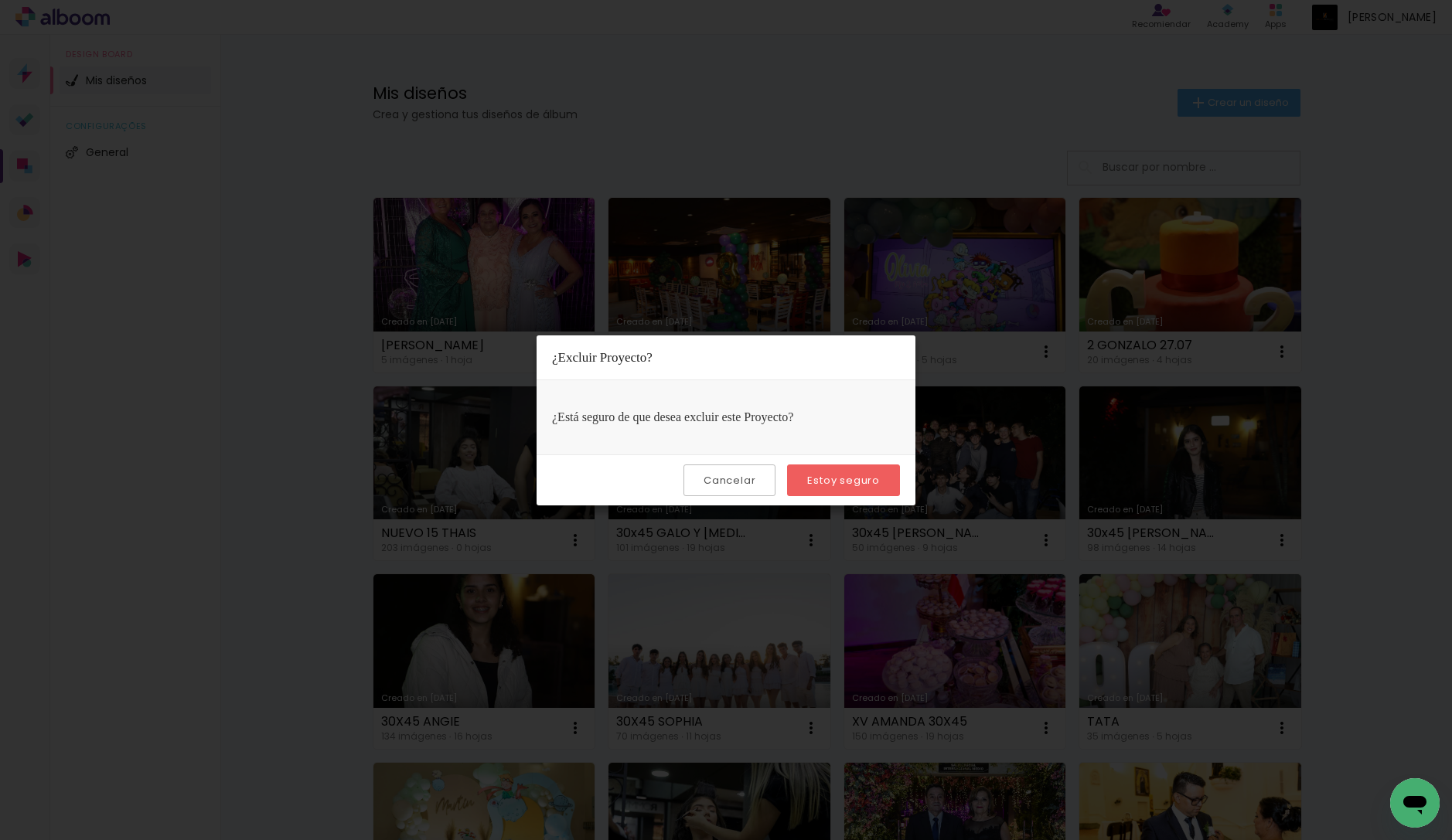
click at [809, 472] on paper-button "Estoy seguro" at bounding box center [844, 480] width 113 height 32
